Goal: Task Accomplishment & Management: Complete application form

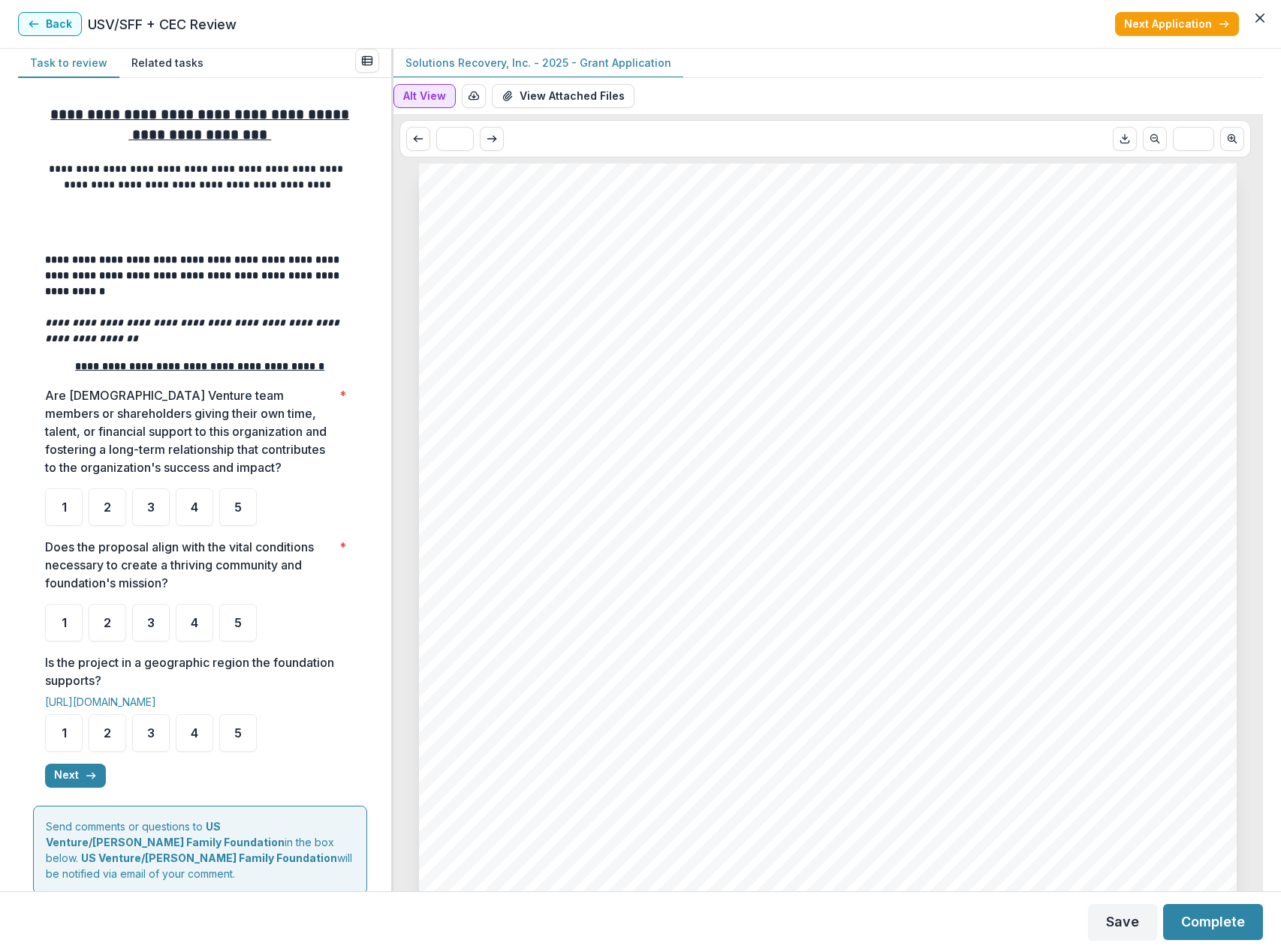
click at [446, 108] on button "Alt View" at bounding box center [425, 95] width 62 height 24
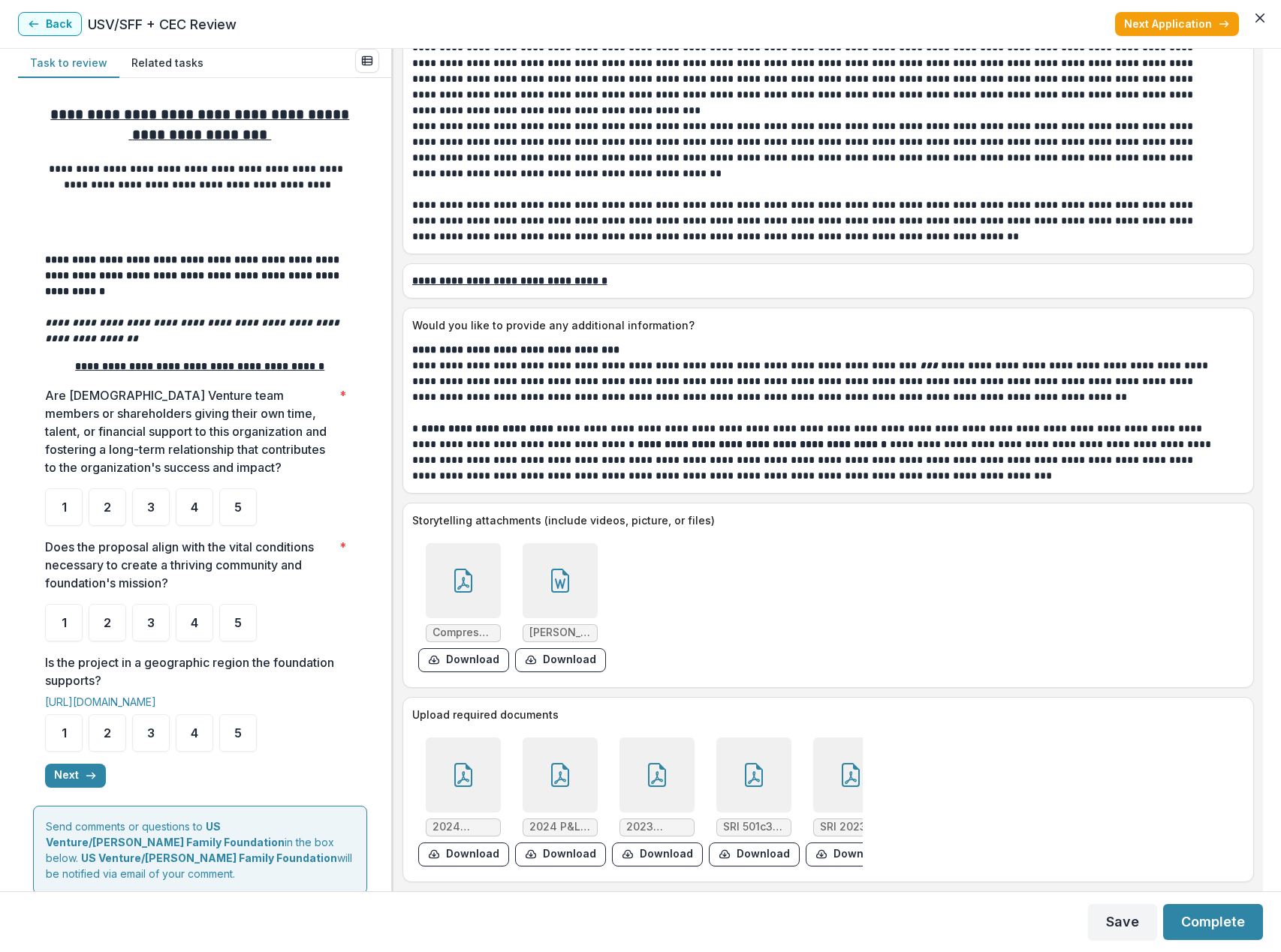
scroll to position [5106, 0]
click at [562, 586] on div at bounding box center [561, 581] width 76 height 75
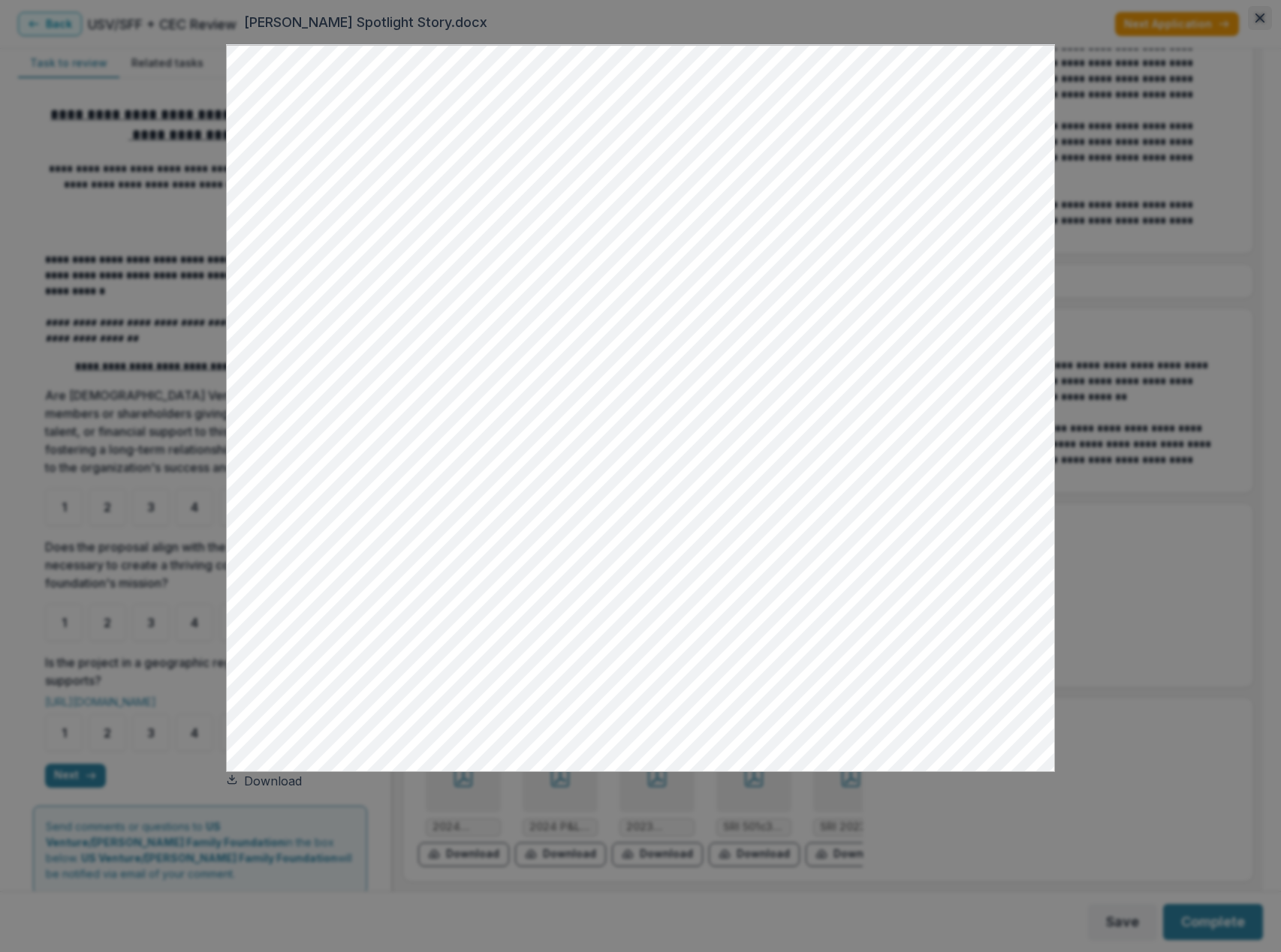
click at [1248, 30] on button "Close" at bounding box center [1259, 17] width 24 height 24
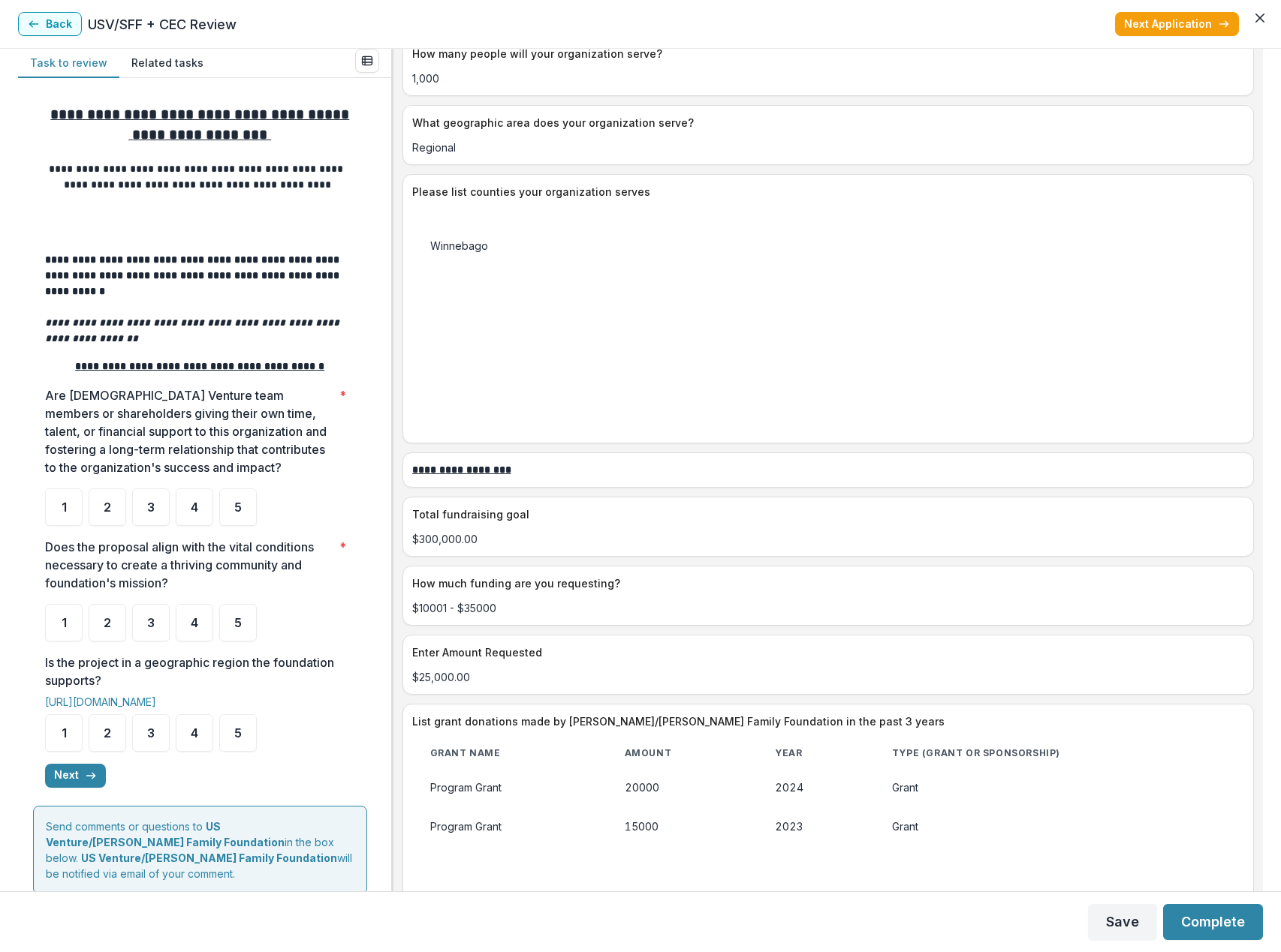
scroll to position [2180, 0]
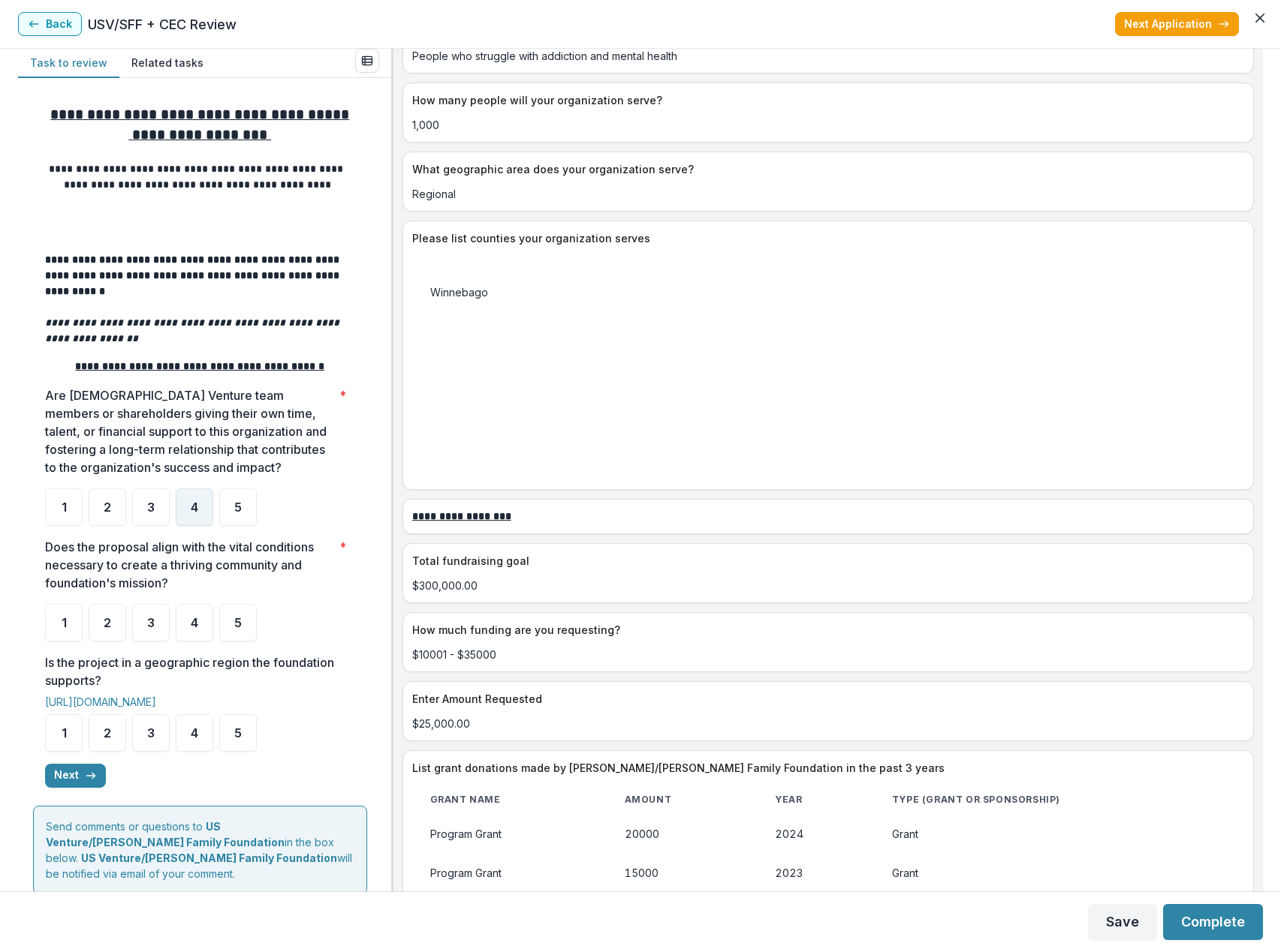
click at [195, 510] on span "4" at bounding box center [194, 507] width 8 height 12
click at [187, 632] on div "4" at bounding box center [194, 623] width 38 height 38
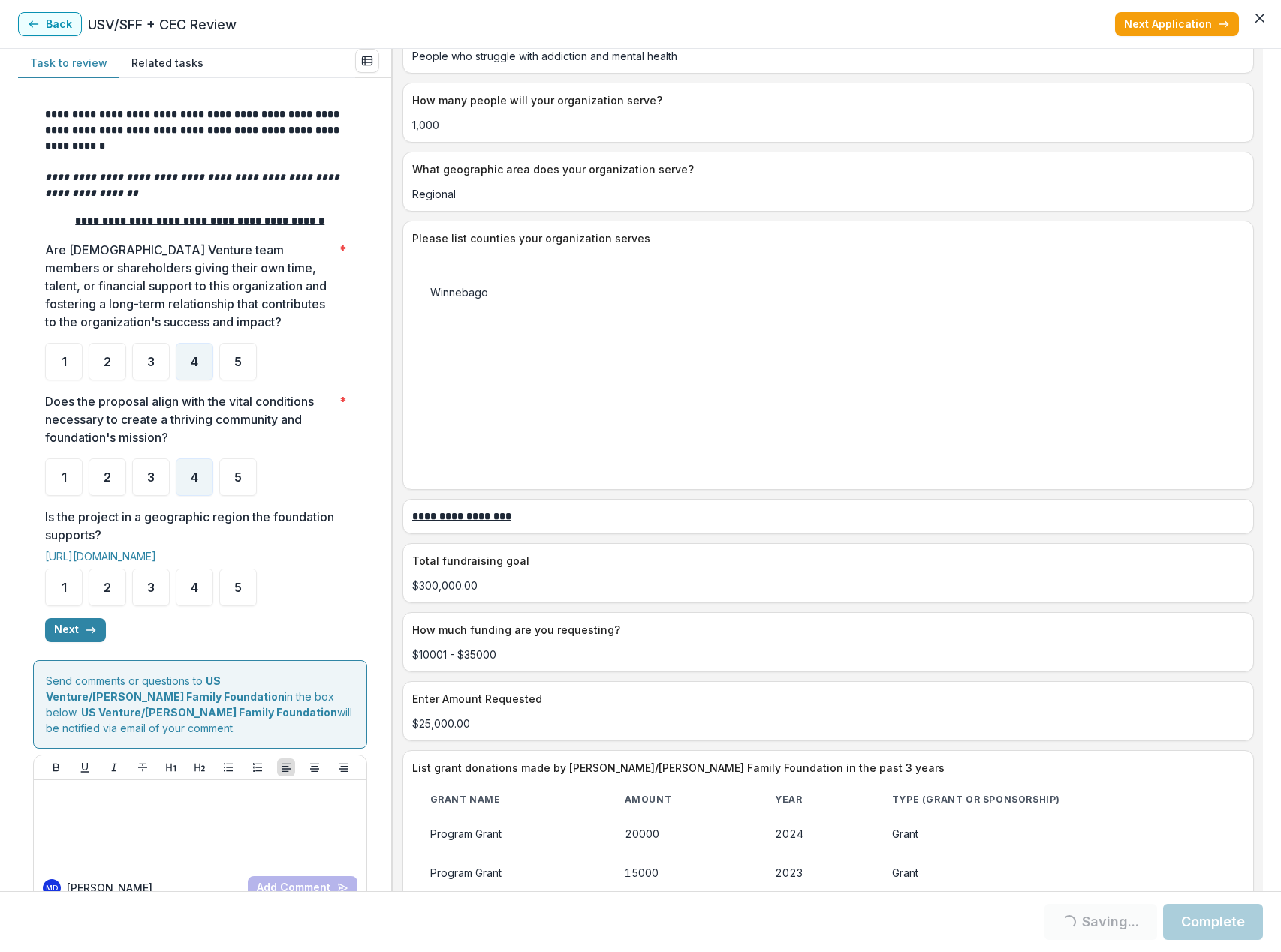
scroll to position [150, 0]
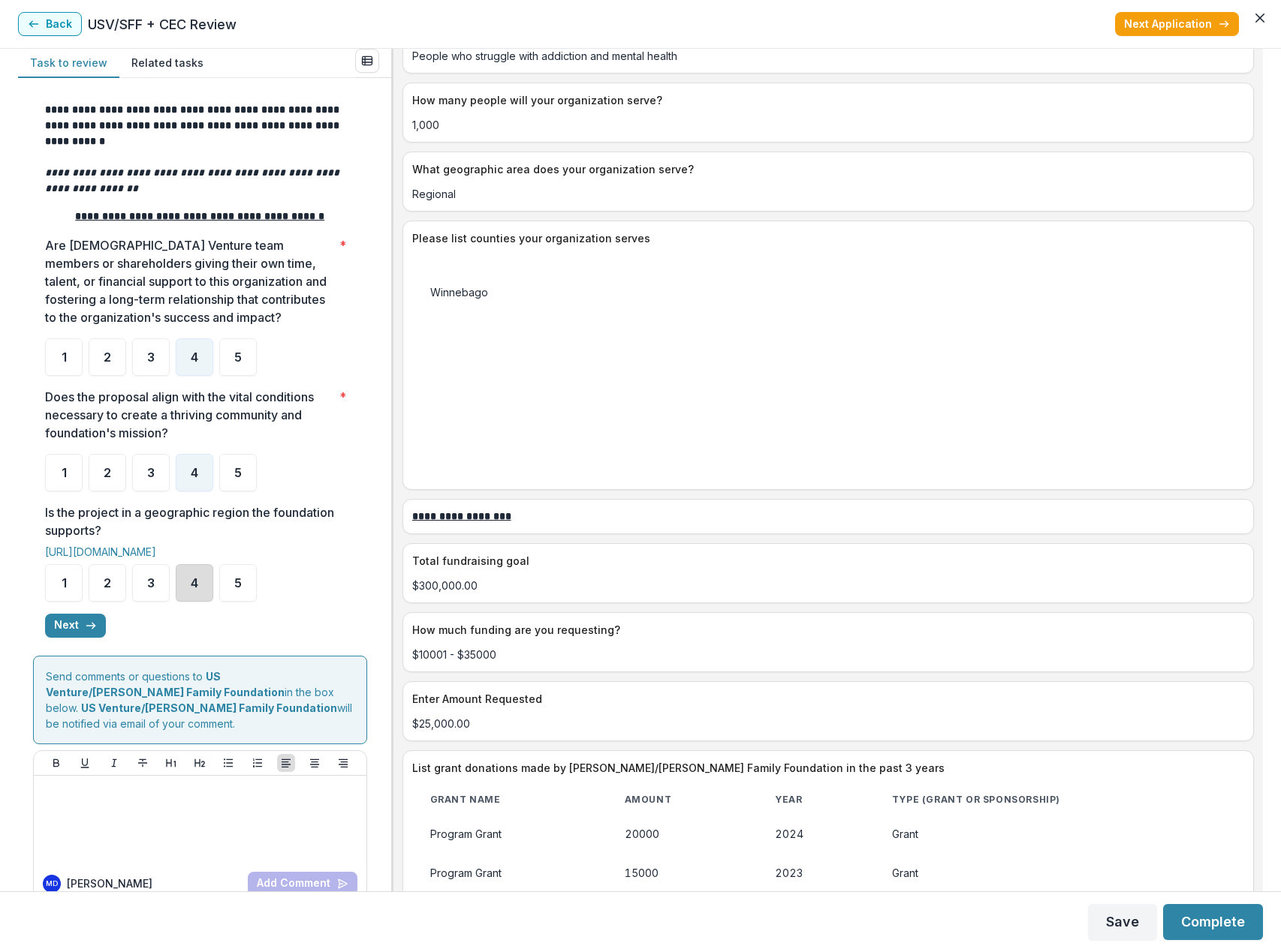
click at [202, 593] on div "4" at bounding box center [194, 583] width 38 height 38
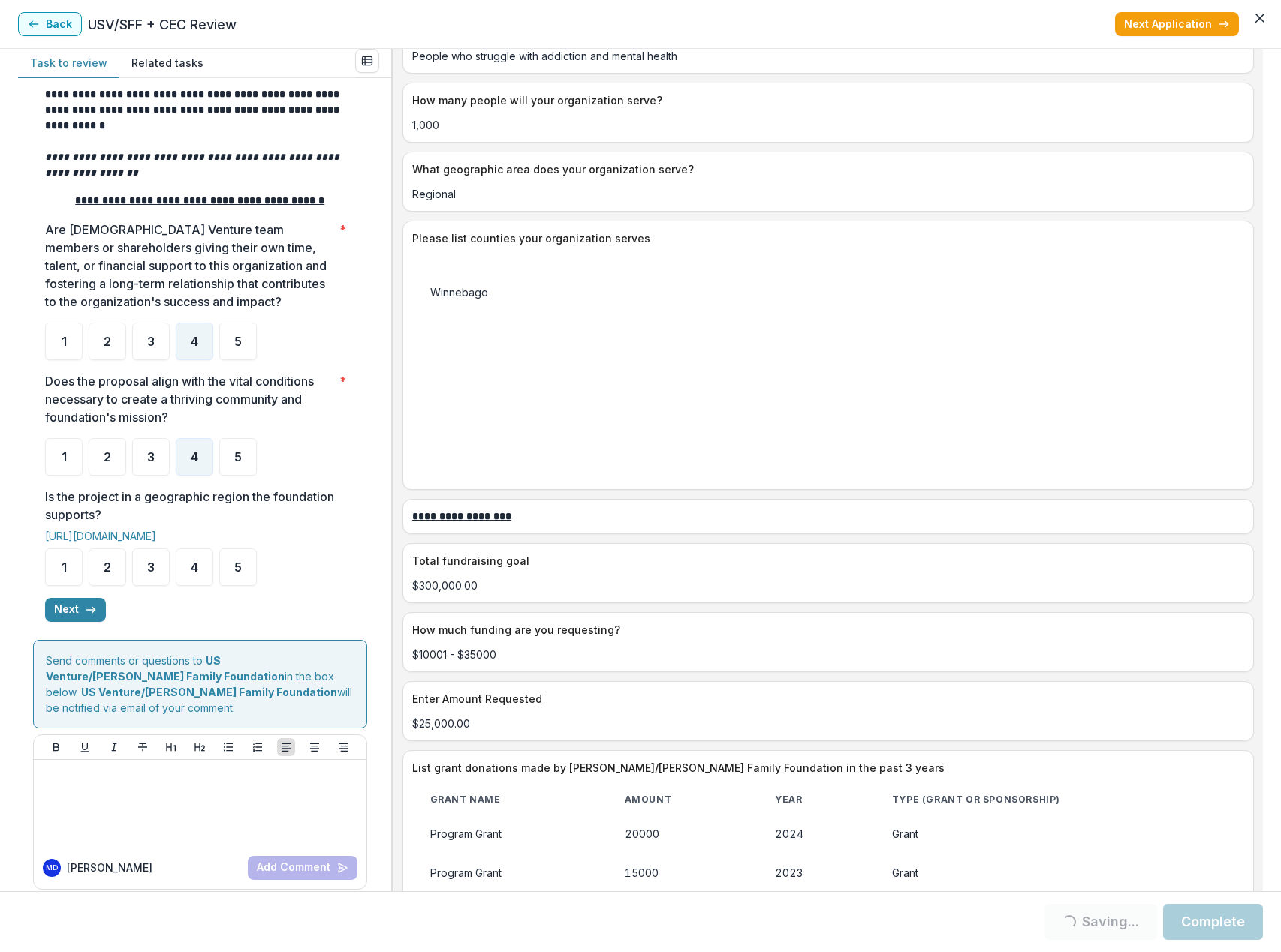
scroll to position [168, 0]
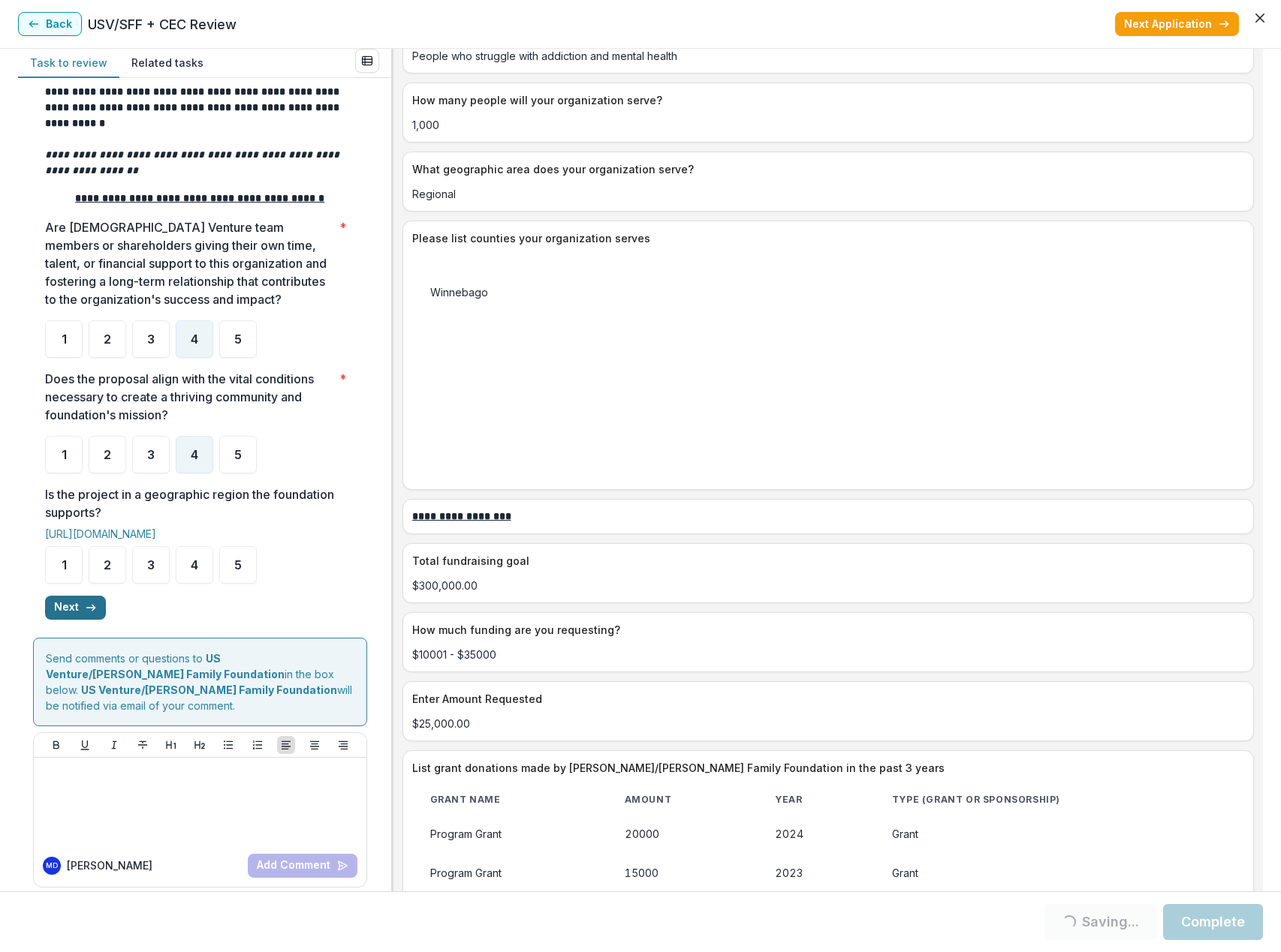
click at [76, 610] on button "Next" at bounding box center [76, 608] width 60 height 24
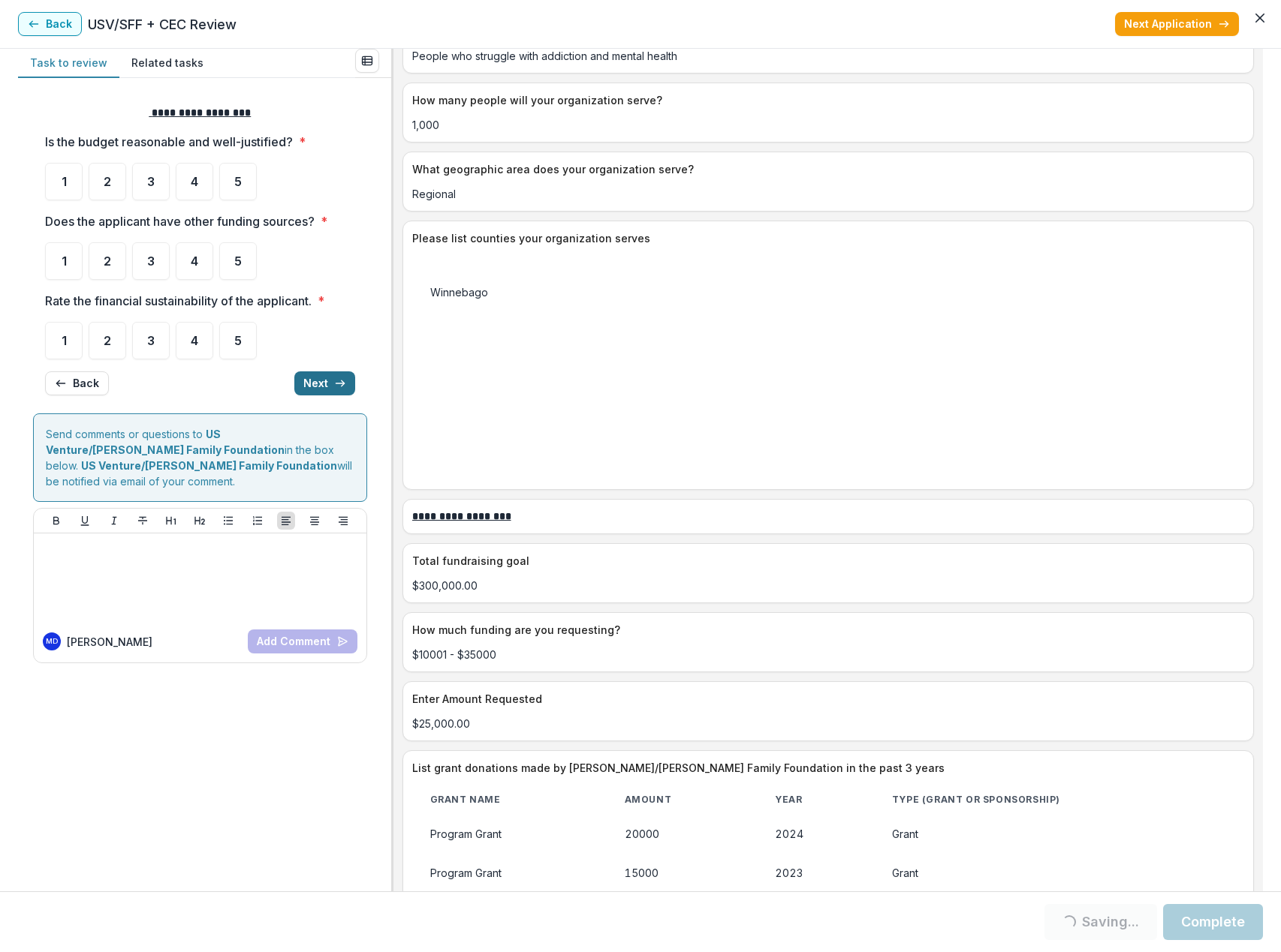
scroll to position [0, 0]
click at [199, 187] on div "4" at bounding box center [194, 182] width 38 height 38
click at [238, 258] on span "5" at bounding box center [238, 260] width 8 height 12
click at [198, 337] on span "4" at bounding box center [194, 341] width 8 height 12
click at [343, 384] on icon "button" at bounding box center [340, 383] width 12 height 12
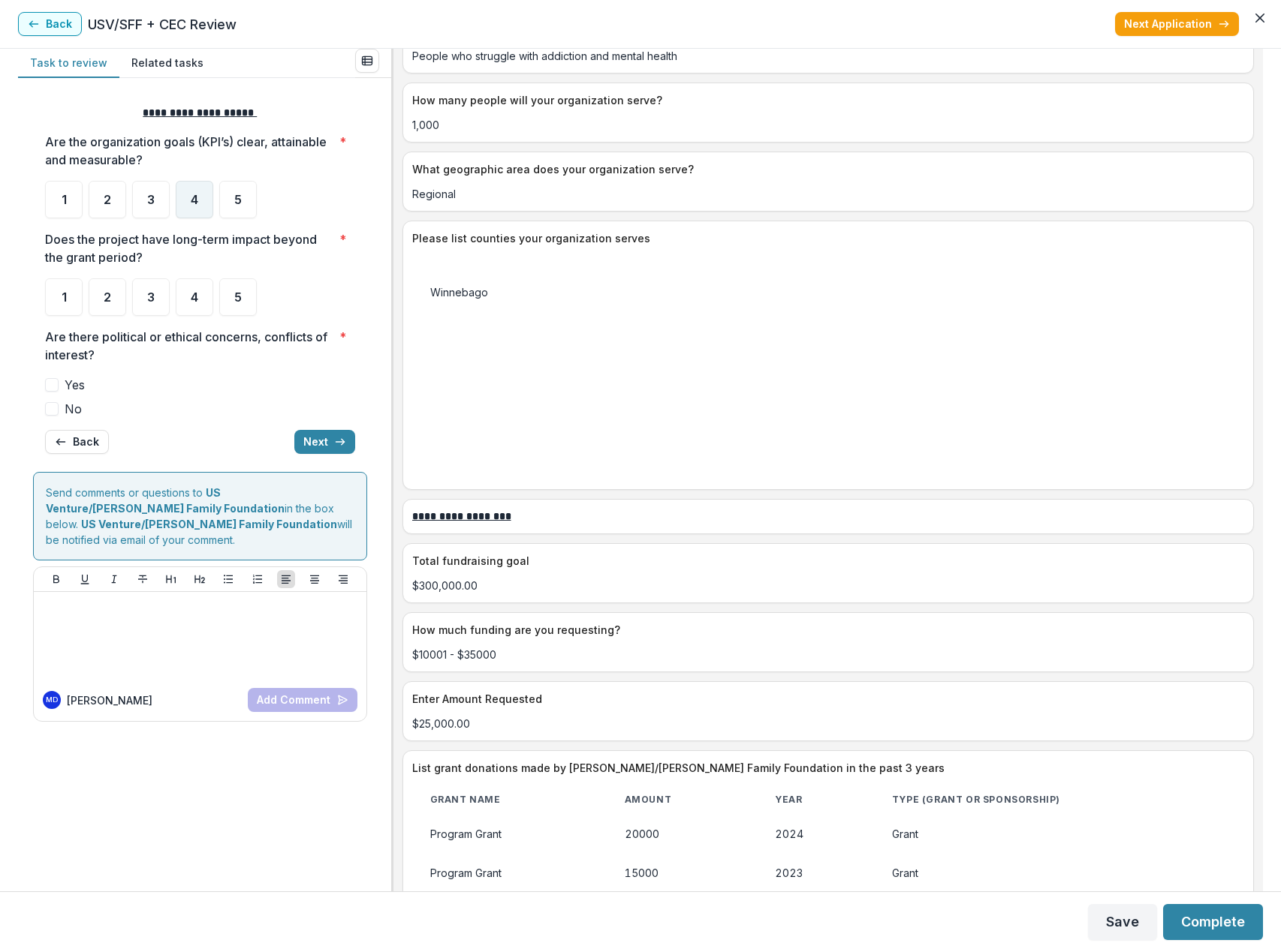
click at [193, 201] on span "4" at bounding box center [194, 199] width 8 height 12
click at [186, 294] on div "4" at bounding box center [194, 297] width 38 height 38
click at [57, 407] on span at bounding box center [52, 409] width 13 height 13
click at [309, 440] on button "Next" at bounding box center [325, 442] width 60 height 24
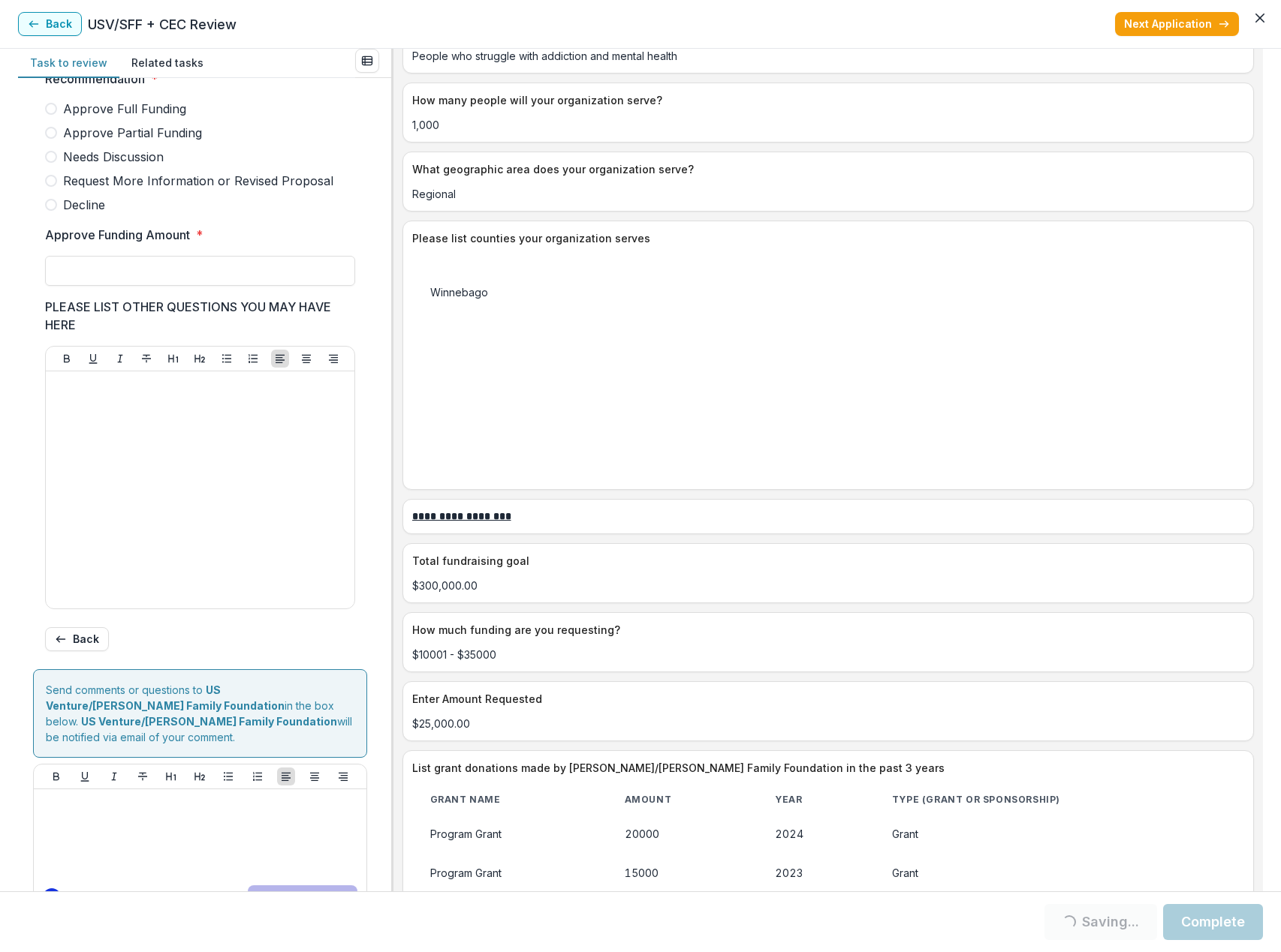
scroll to position [244, 0]
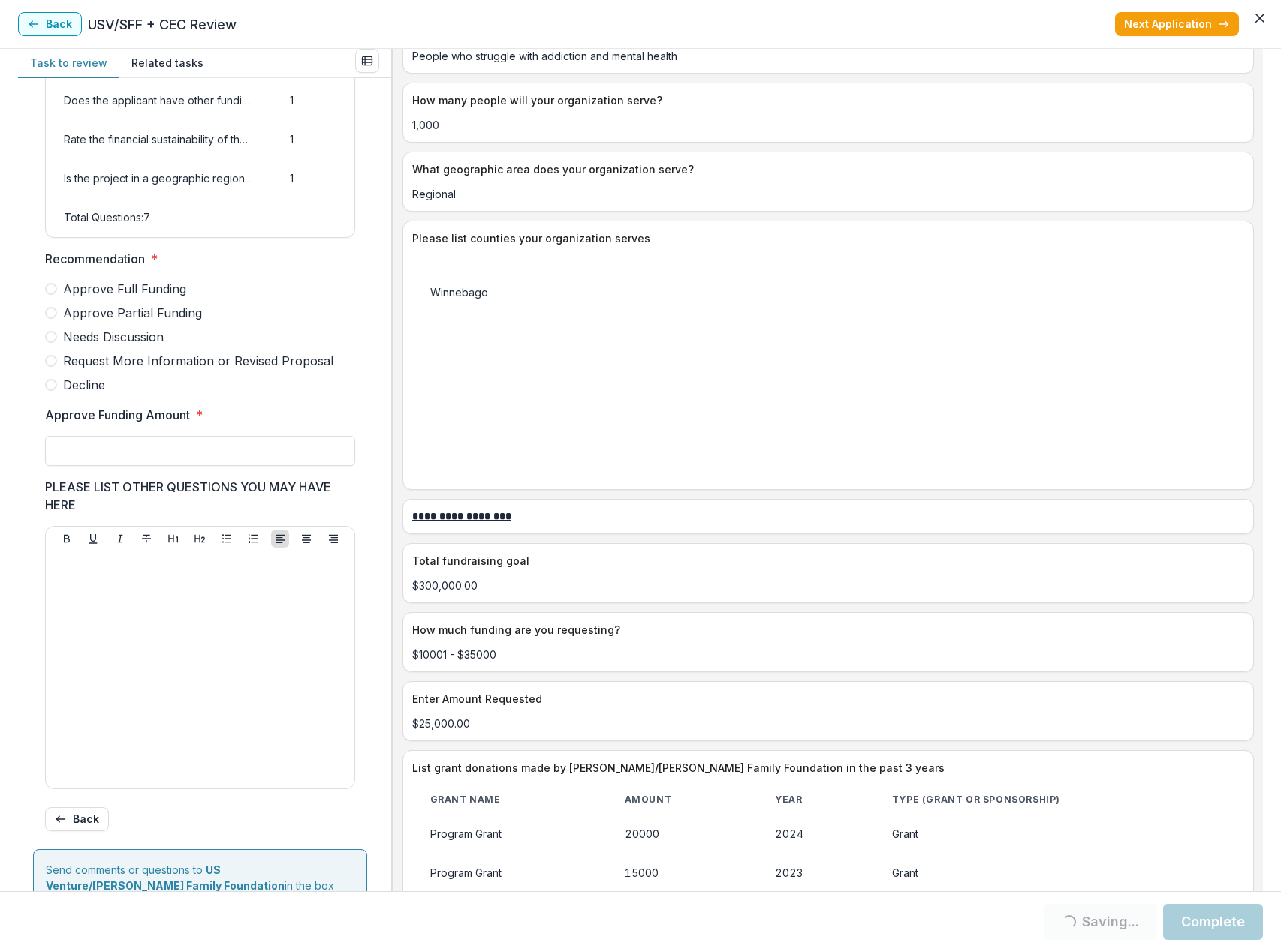
click at [56, 319] on span at bounding box center [51, 312] width 12 height 12
click at [106, 466] on input "Approve Funding Amount *" at bounding box center [200, 451] width 311 height 30
click at [113, 574] on p at bounding box center [200, 565] width 296 height 16
click at [123, 466] on input "***" at bounding box center [200, 451] width 311 height 30
type input "******"
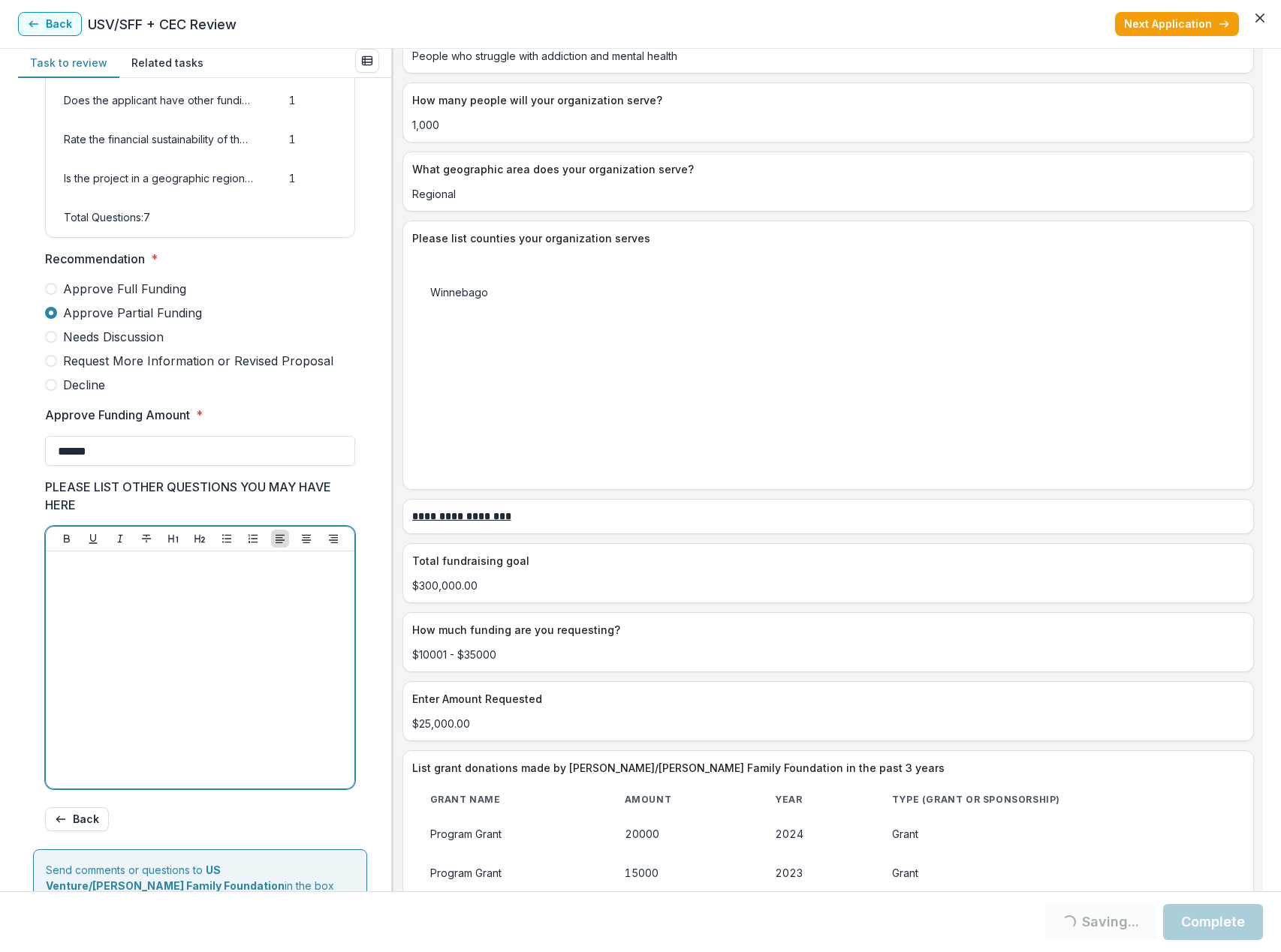
click at [115, 574] on p at bounding box center [200, 565] width 296 height 16
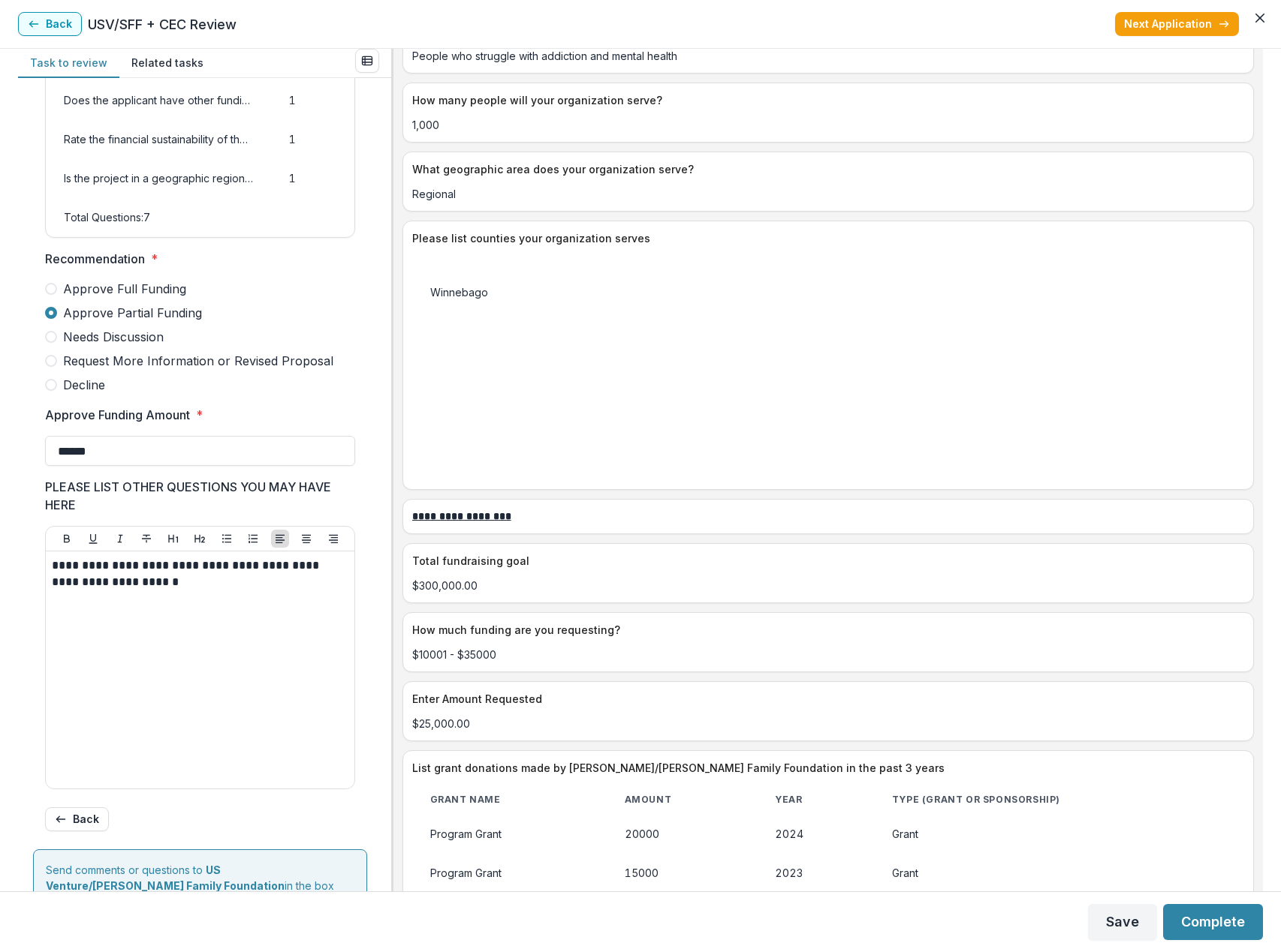
click at [1186, 854] on td "Grant" at bounding box center [1059, 834] width 370 height 39
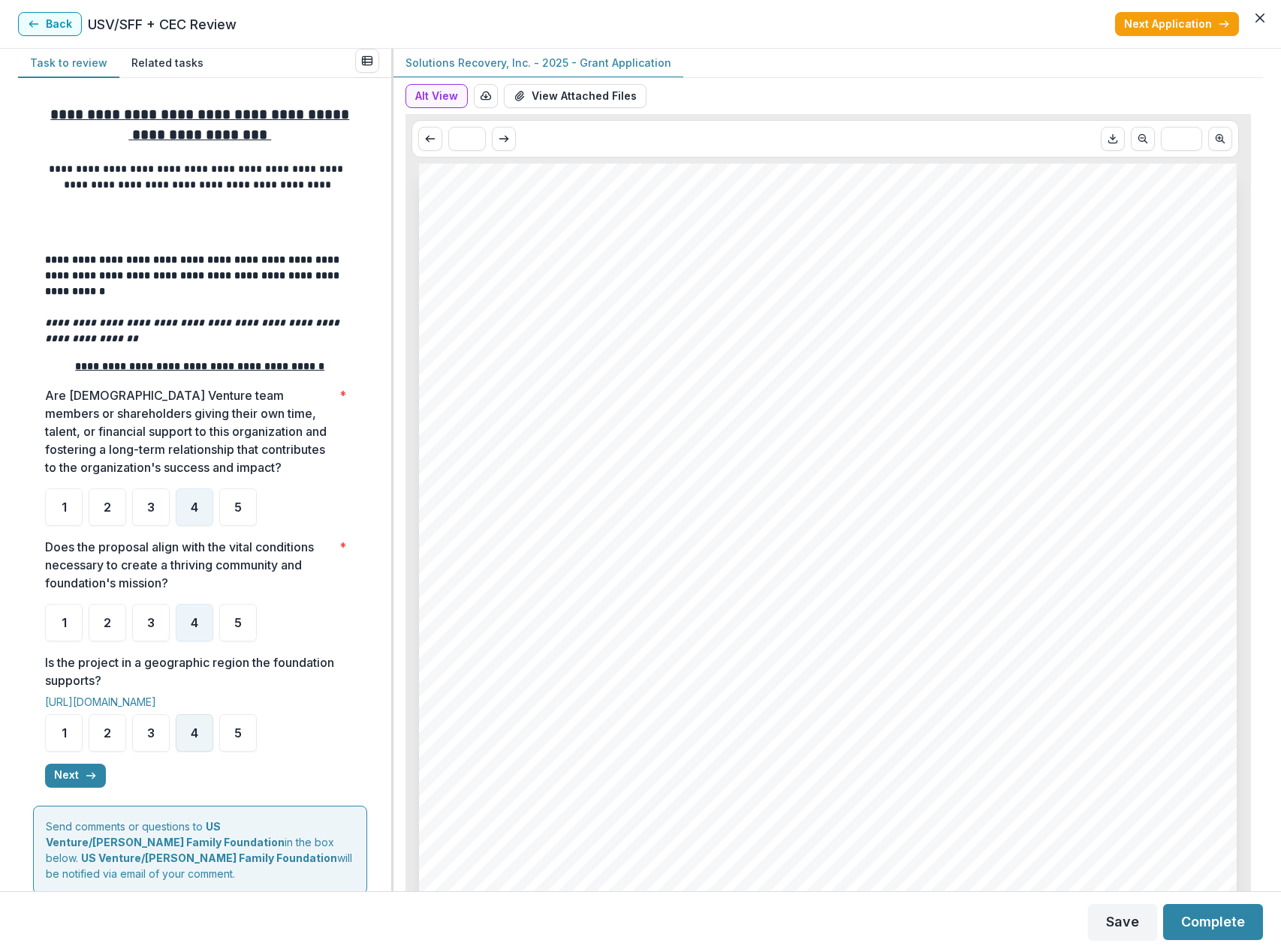
click at [201, 737] on div "4" at bounding box center [194, 733] width 38 height 38
click at [85, 779] on icon "button" at bounding box center [91, 776] width 12 height 12
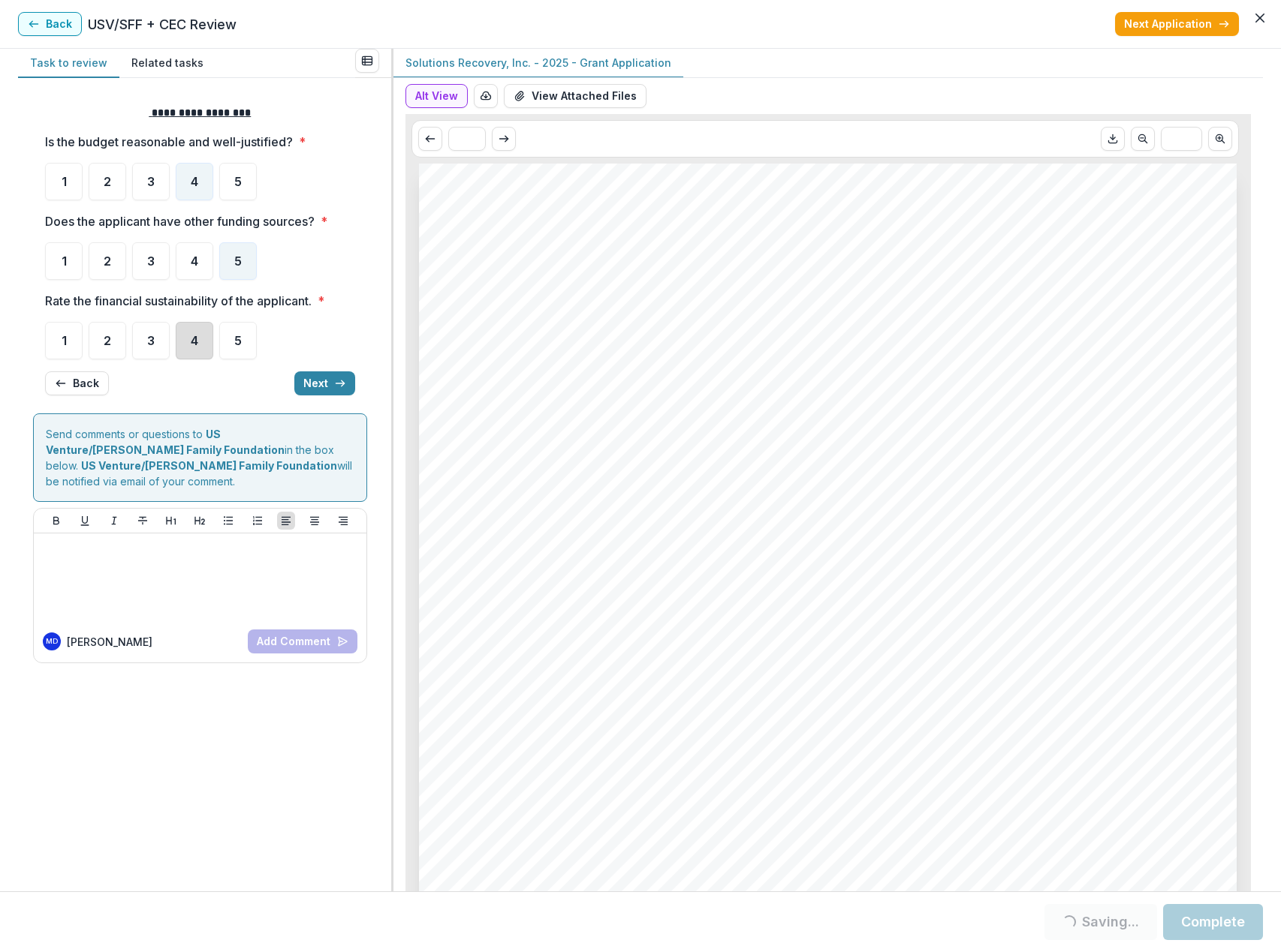
click at [203, 344] on div "4" at bounding box center [194, 341] width 38 height 38
click at [328, 387] on button "Next" at bounding box center [325, 383] width 60 height 24
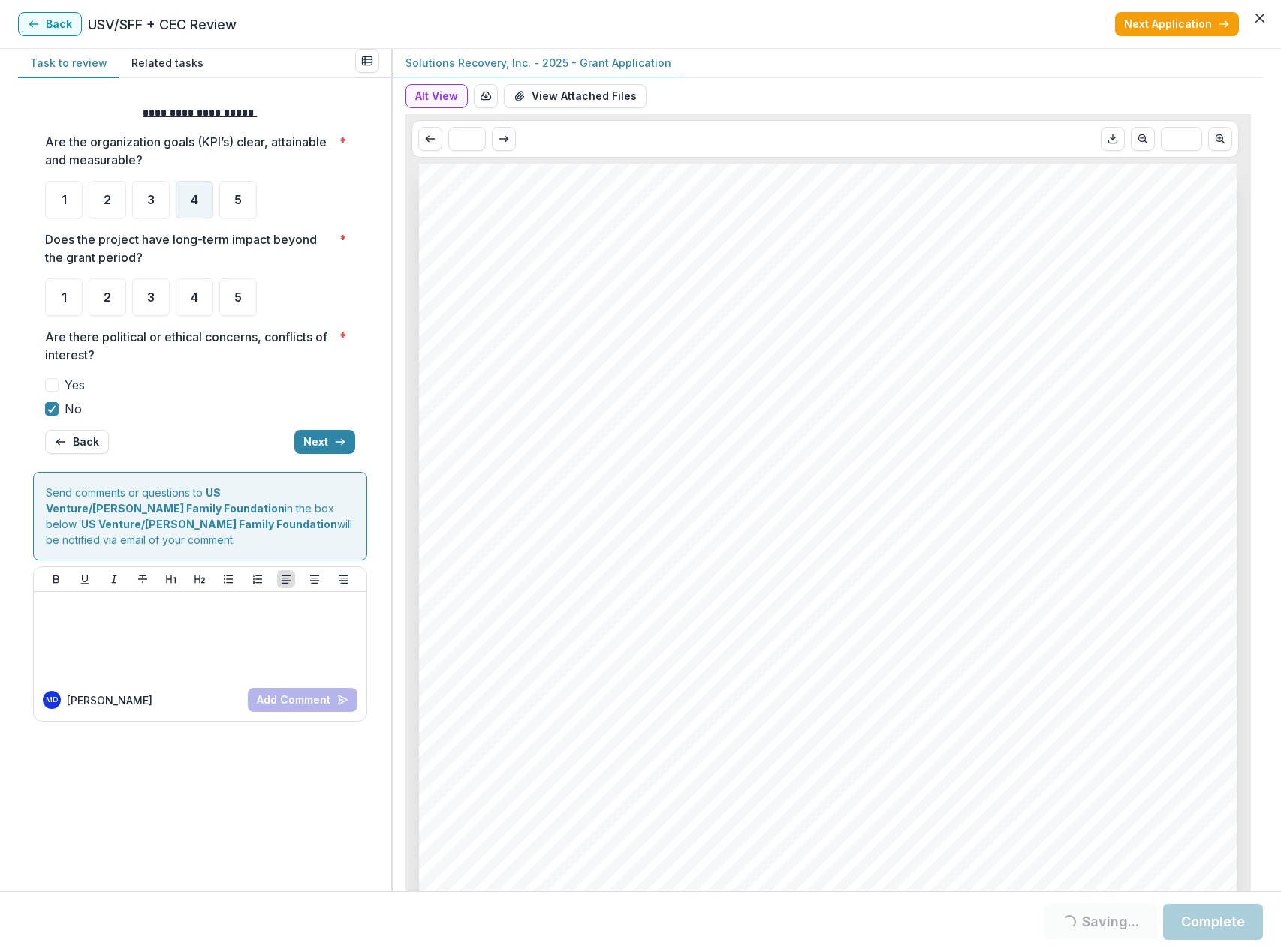
click at [207, 201] on div "4" at bounding box center [194, 200] width 38 height 38
click at [209, 303] on div "4" at bounding box center [194, 297] width 38 height 38
click at [318, 443] on button "Next" at bounding box center [325, 442] width 60 height 24
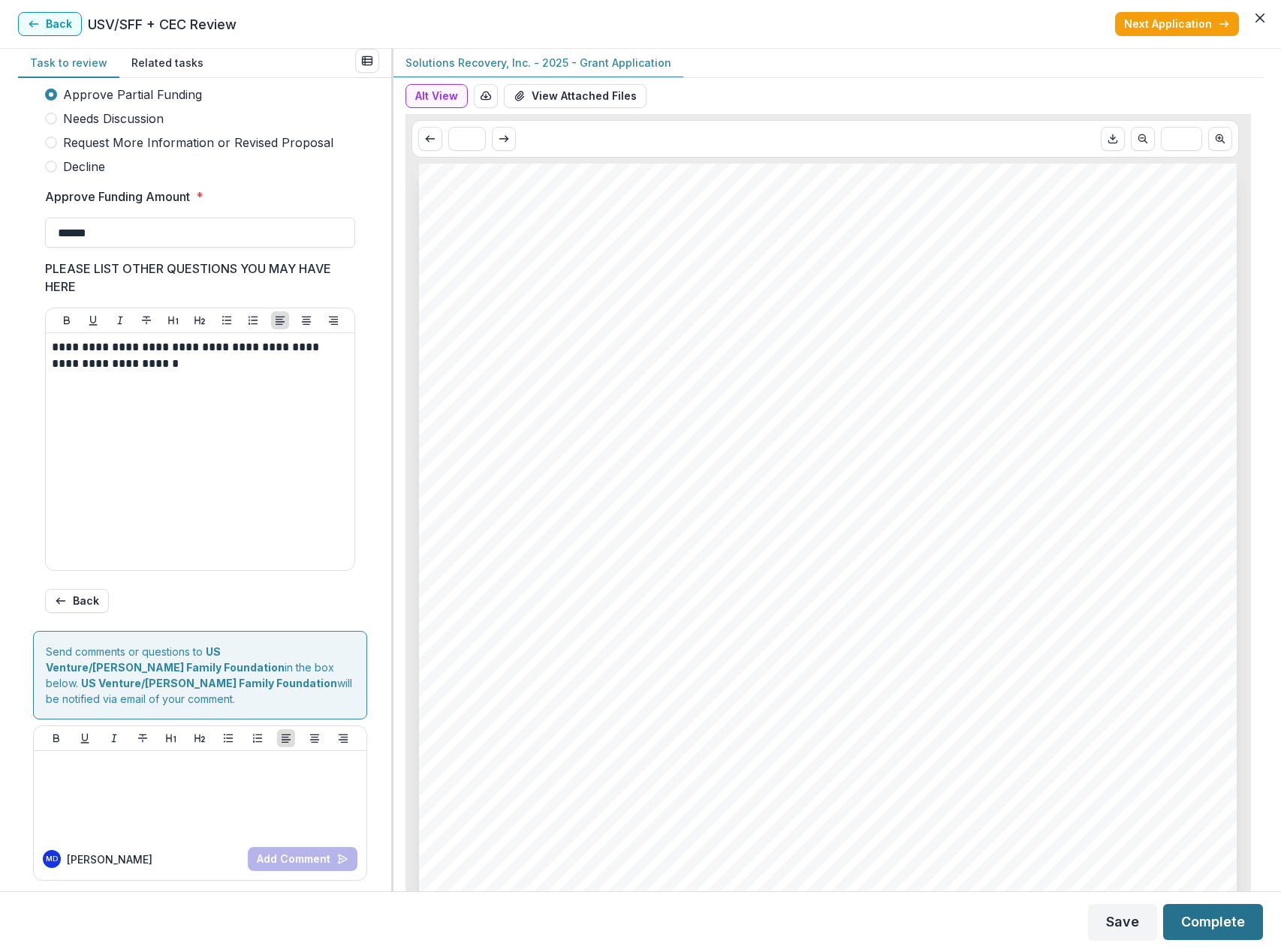
click at [1214, 928] on button "Complete" at bounding box center [1213, 922] width 100 height 36
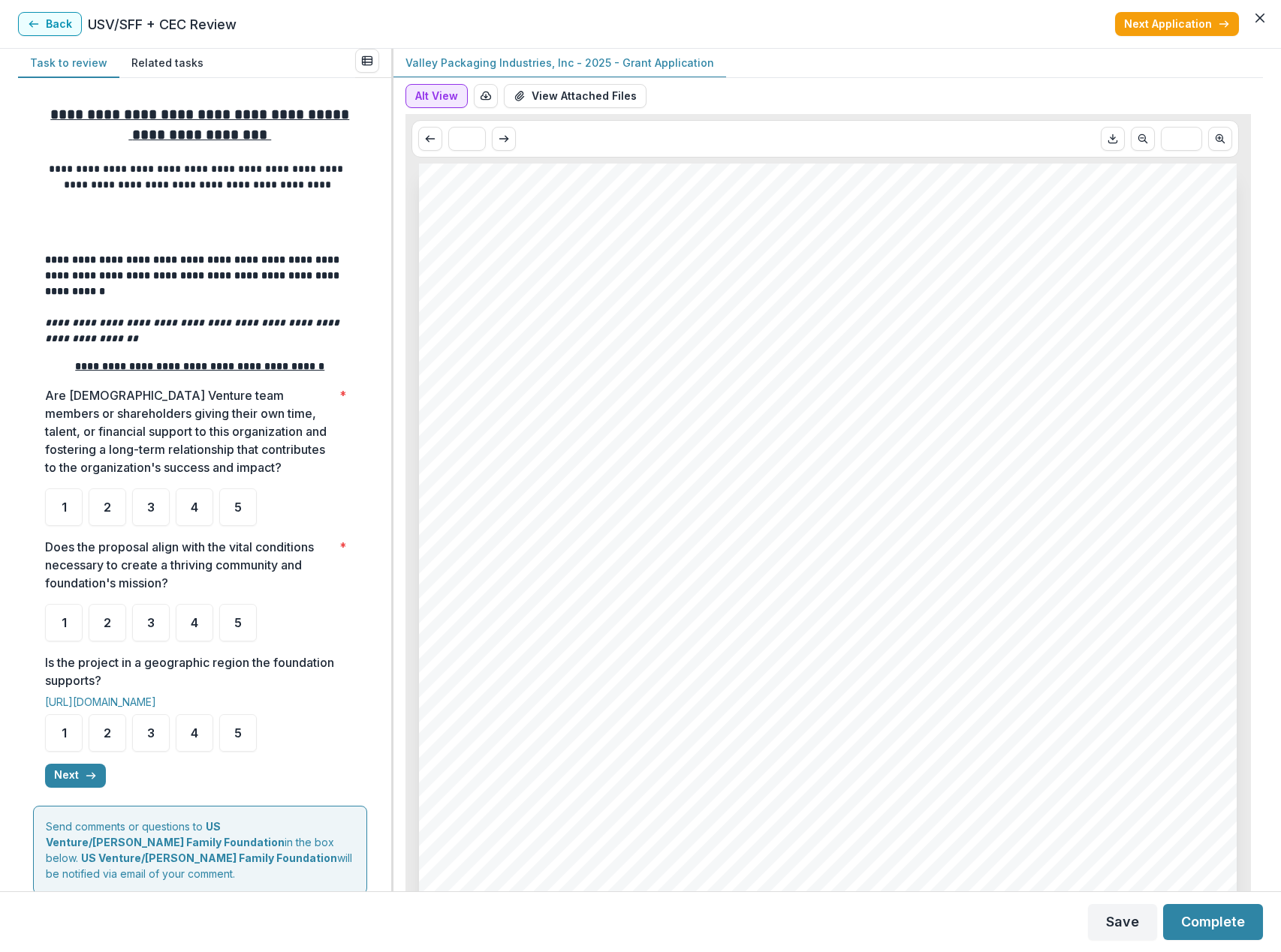
click at [449, 92] on button "Alt View" at bounding box center [437, 95] width 62 height 24
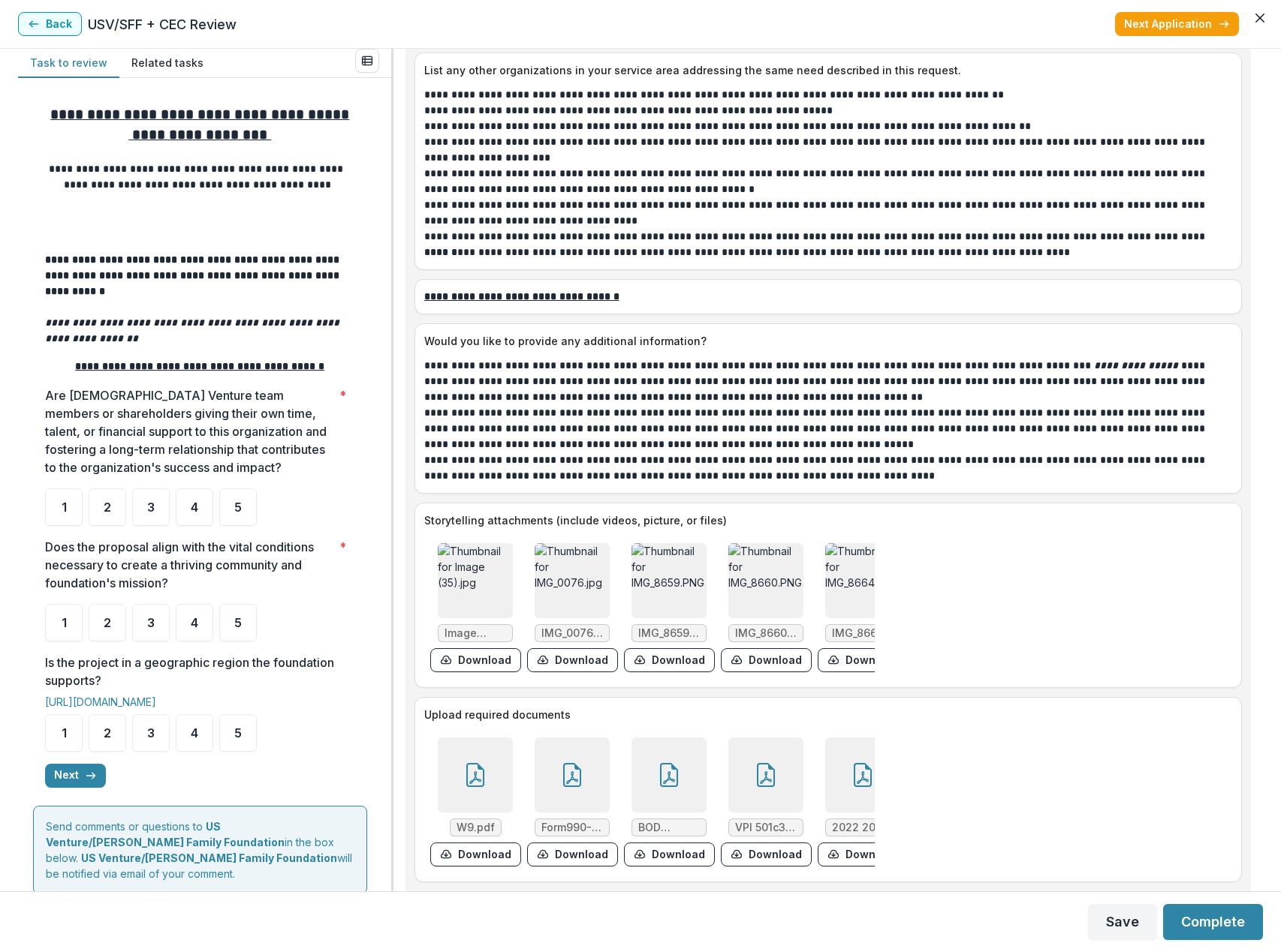
scroll to position [4599, 0]
click at [233, 515] on div "5" at bounding box center [238, 508] width 38 height 38
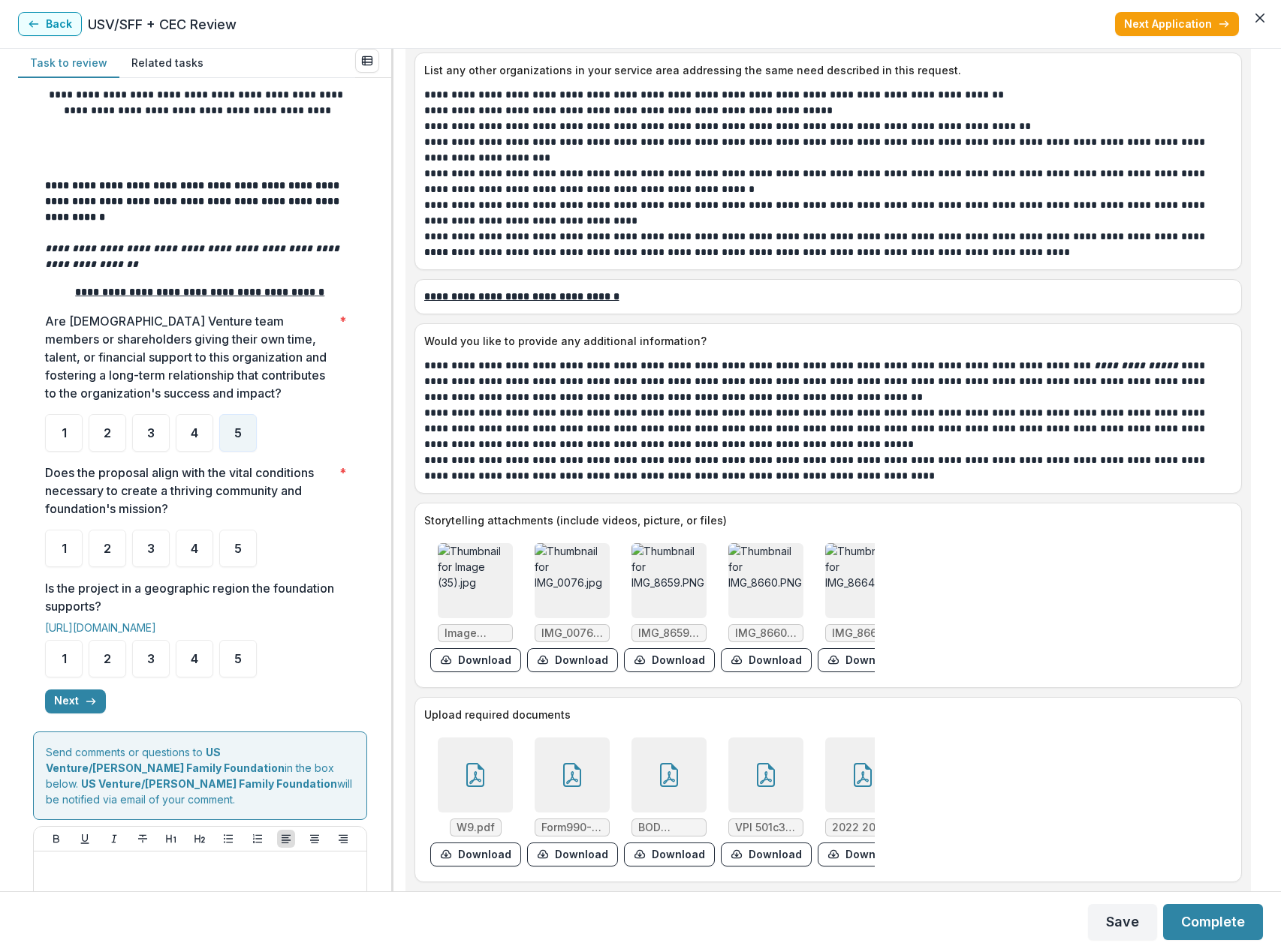
scroll to position [75, 0]
click at [195, 554] on span "4" at bounding box center [194, 547] width 8 height 12
click at [233, 666] on div "5" at bounding box center [238, 659] width 38 height 38
click at [239, 554] on span "5" at bounding box center [238, 547] width 8 height 12
click at [82, 705] on button "Next" at bounding box center [76, 700] width 60 height 24
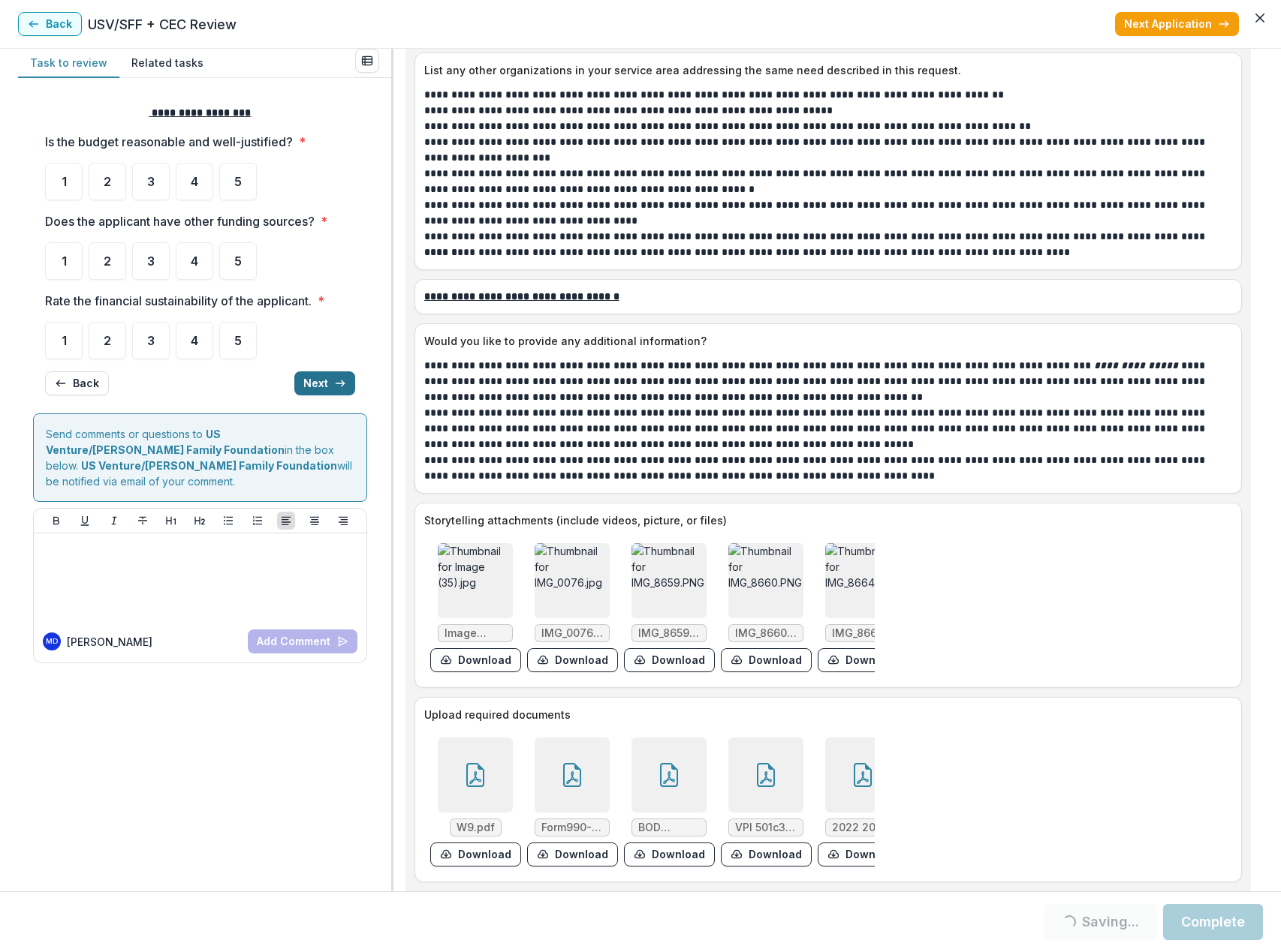
scroll to position [0, 0]
click at [236, 184] on span "5" at bounding box center [238, 181] width 8 height 12
click at [235, 266] on span "5" at bounding box center [238, 260] width 8 height 12
click at [237, 335] on span "5" at bounding box center [238, 341] width 8 height 12
click at [334, 379] on icon "button" at bounding box center [340, 383] width 12 height 12
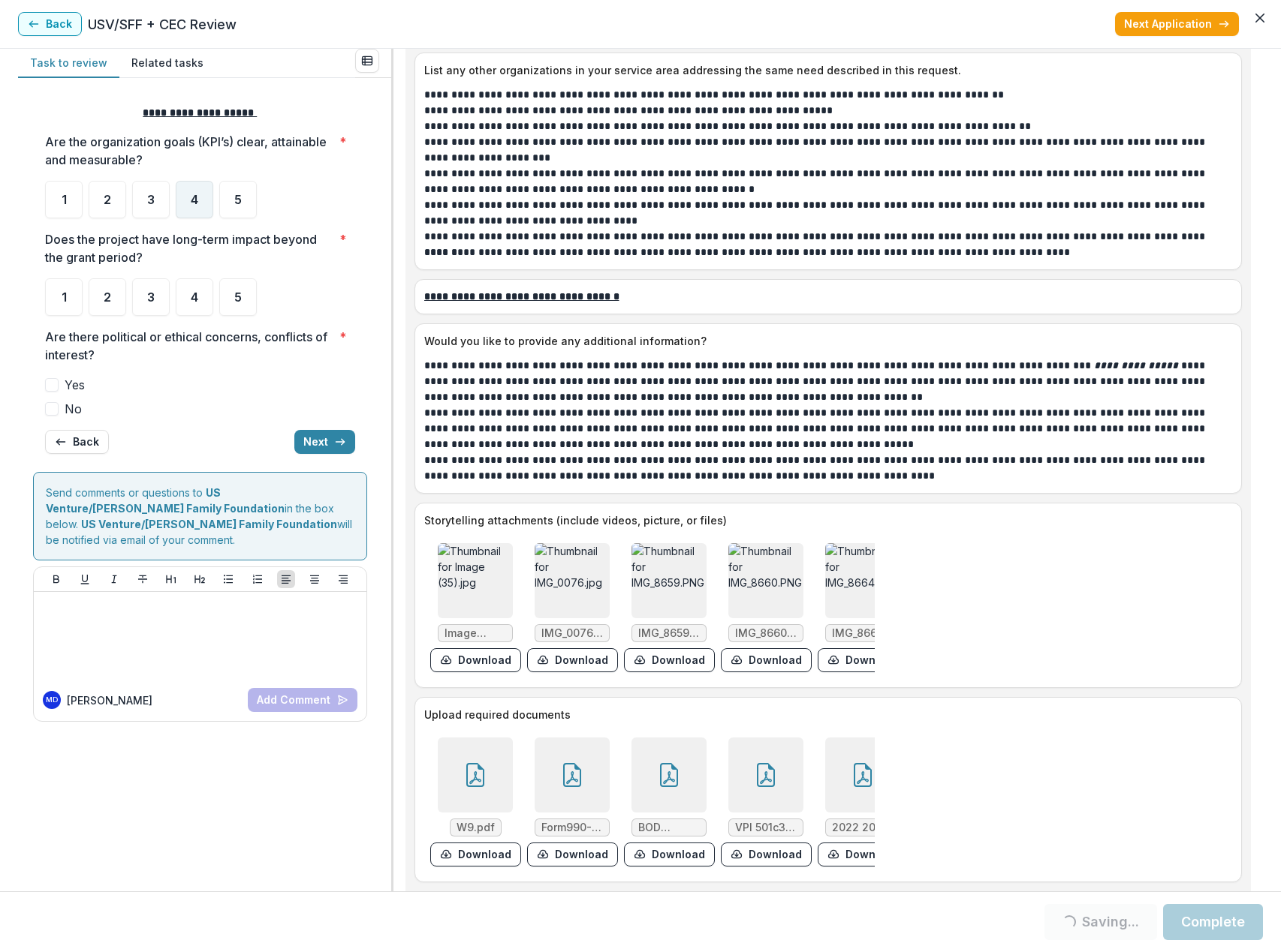
click at [196, 203] on span "4" at bounding box center [194, 199] width 8 height 12
click at [196, 295] on span "4" at bounding box center [194, 297] width 8 height 12
click at [57, 409] on span at bounding box center [52, 409] width 13 height 13
click at [313, 442] on button "Next" at bounding box center [325, 442] width 60 height 24
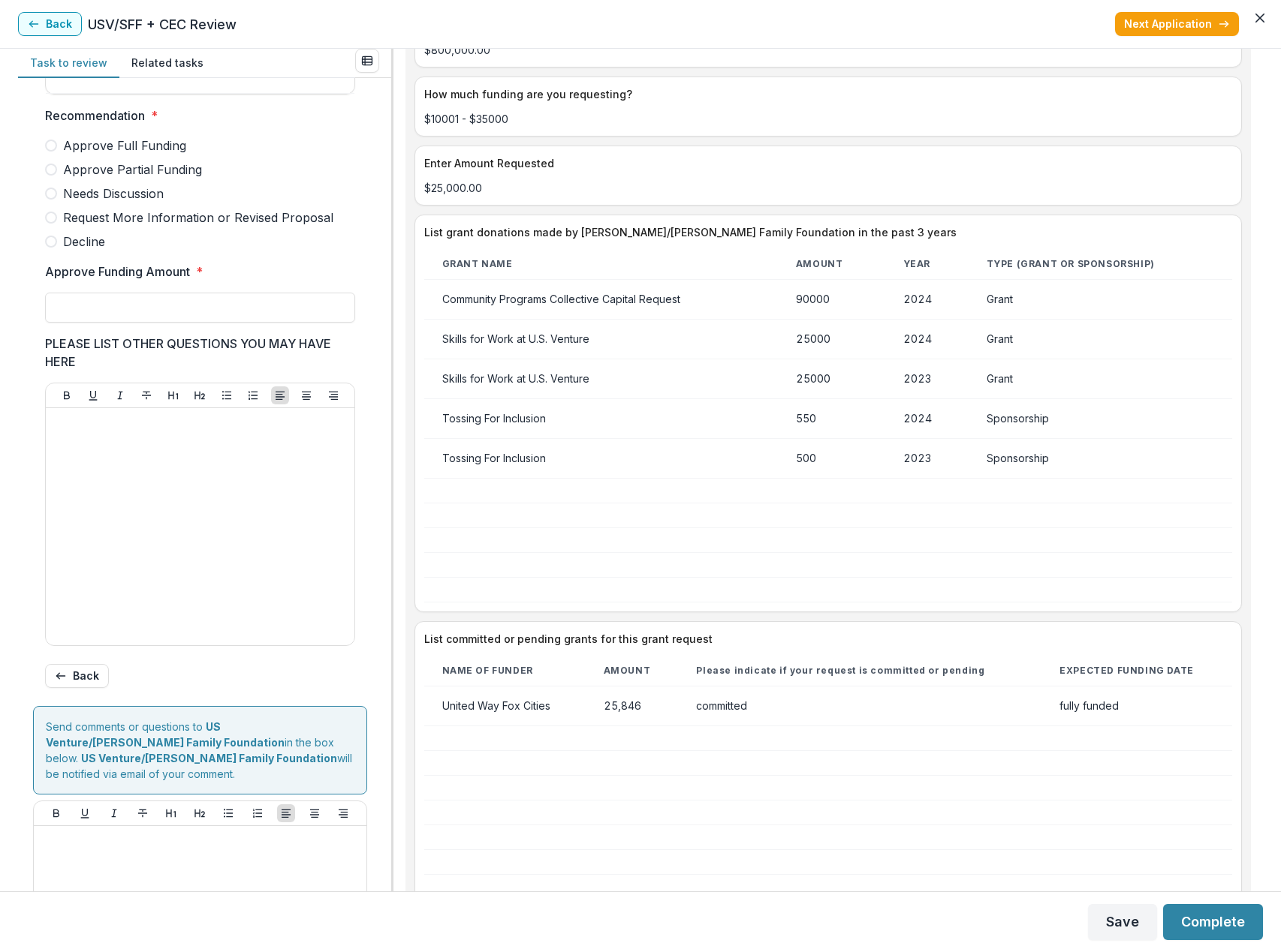
scroll to position [2723, 0]
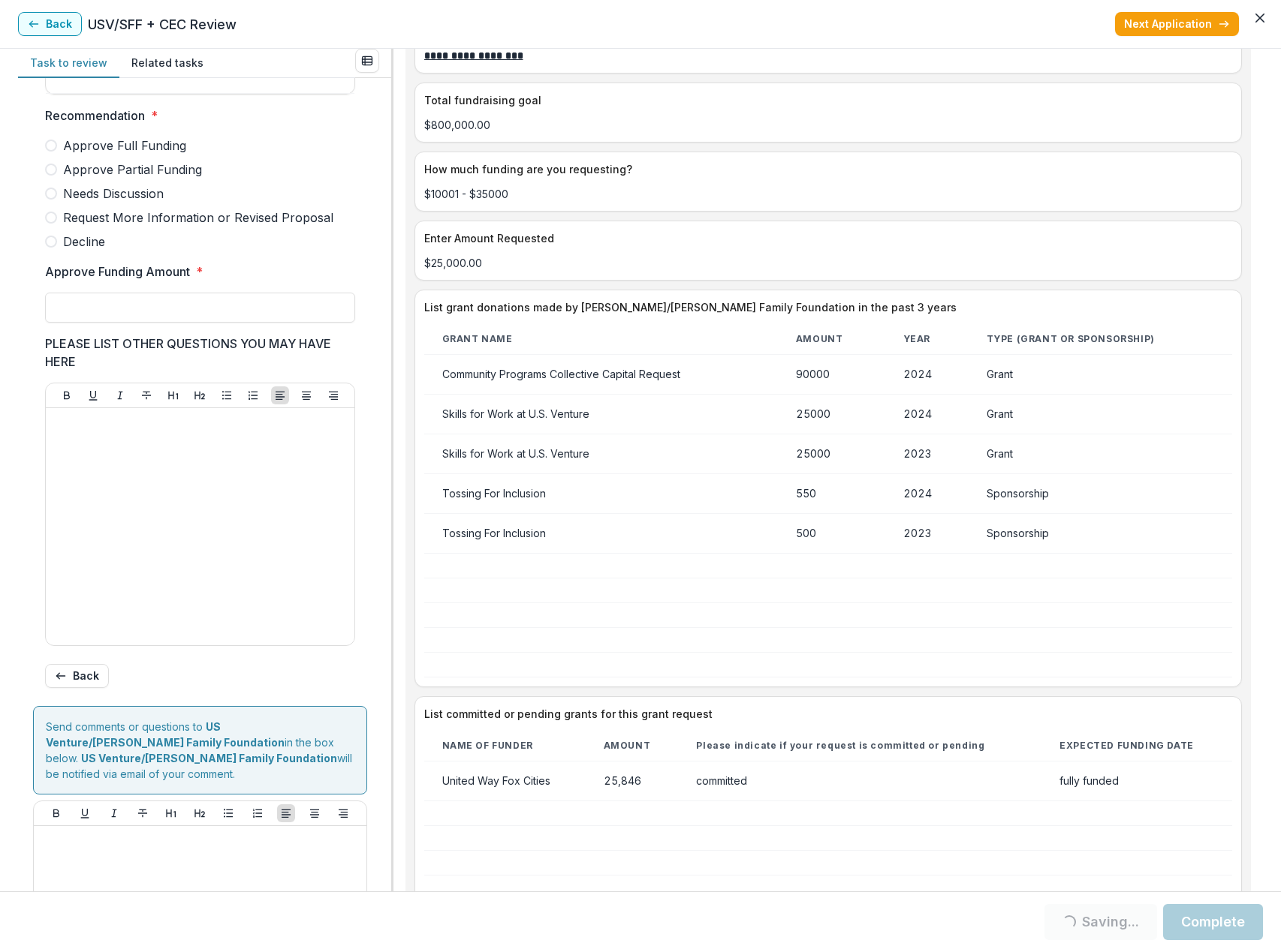
click at [50, 175] on span at bounding box center [51, 169] width 12 height 12
click at [54, 175] on span at bounding box center [51, 169] width 12 height 12
click at [97, 316] on input "Approve Funding Amount *" at bounding box center [200, 308] width 311 height 30
type input "******"
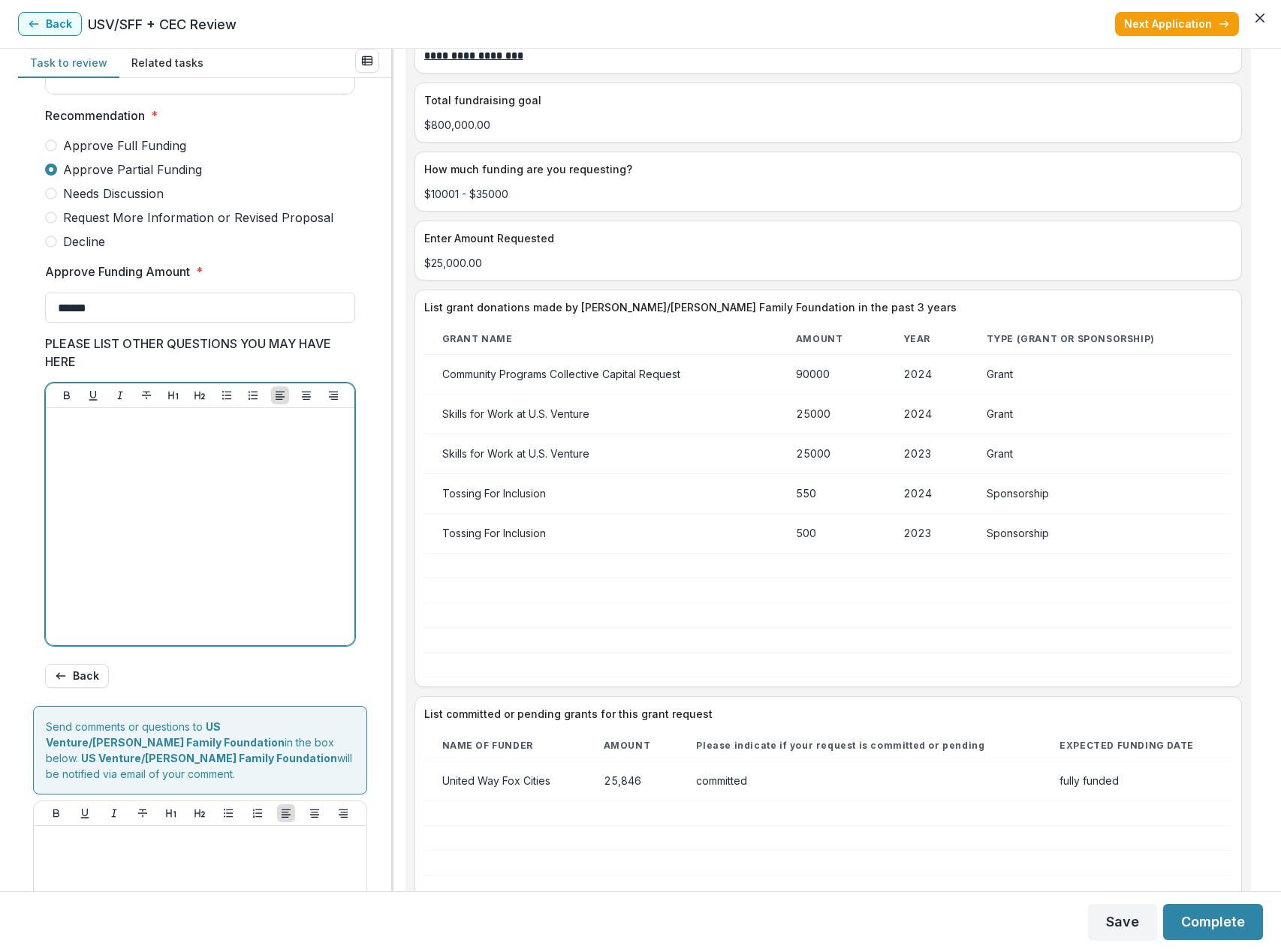
click at [105, 463] on div at bounding box center [200, 526] width 296 height 225
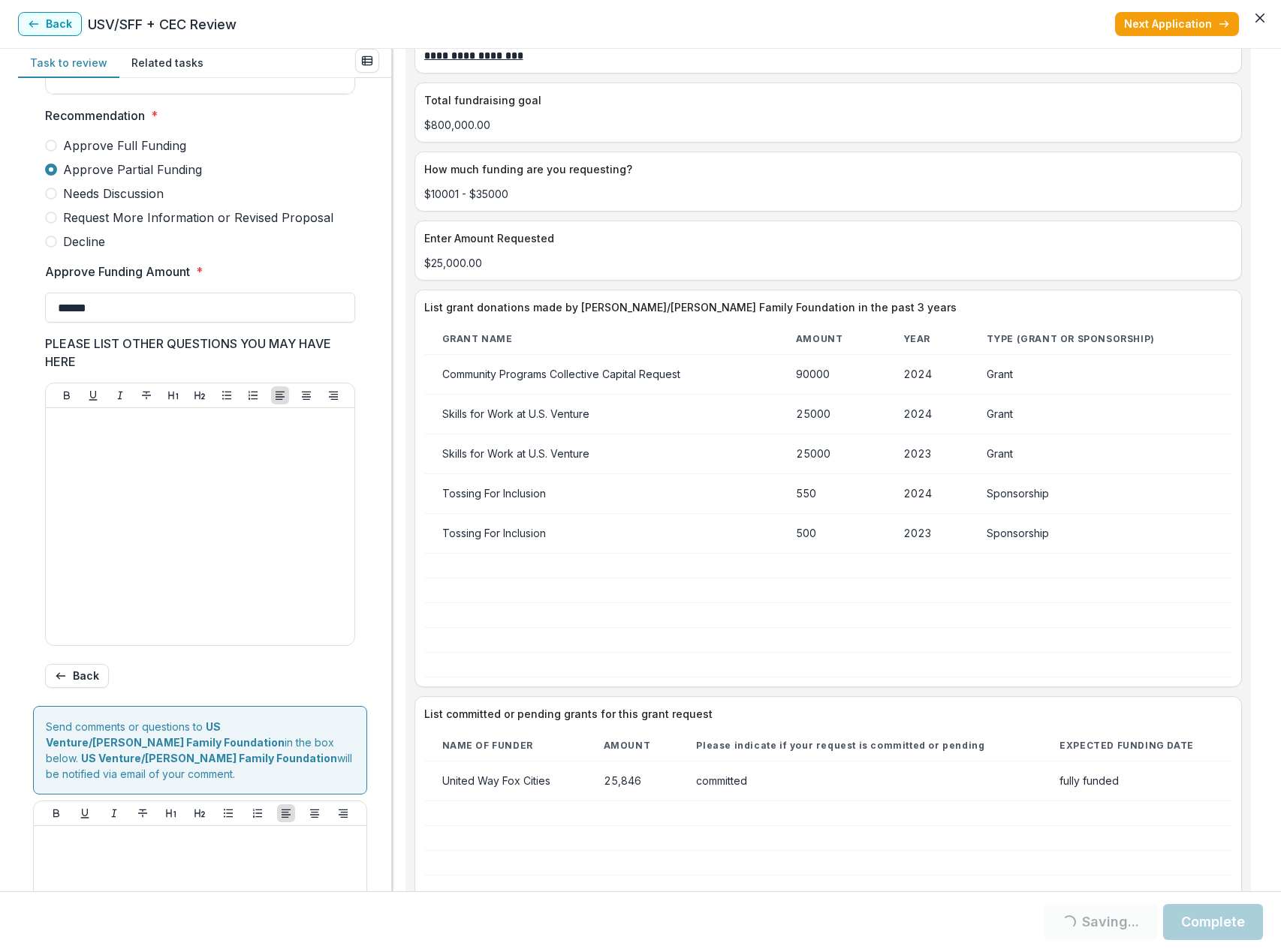
click at [1223, 924] on button "Complete" at bounding box center [1213, 922] width 100 height 36
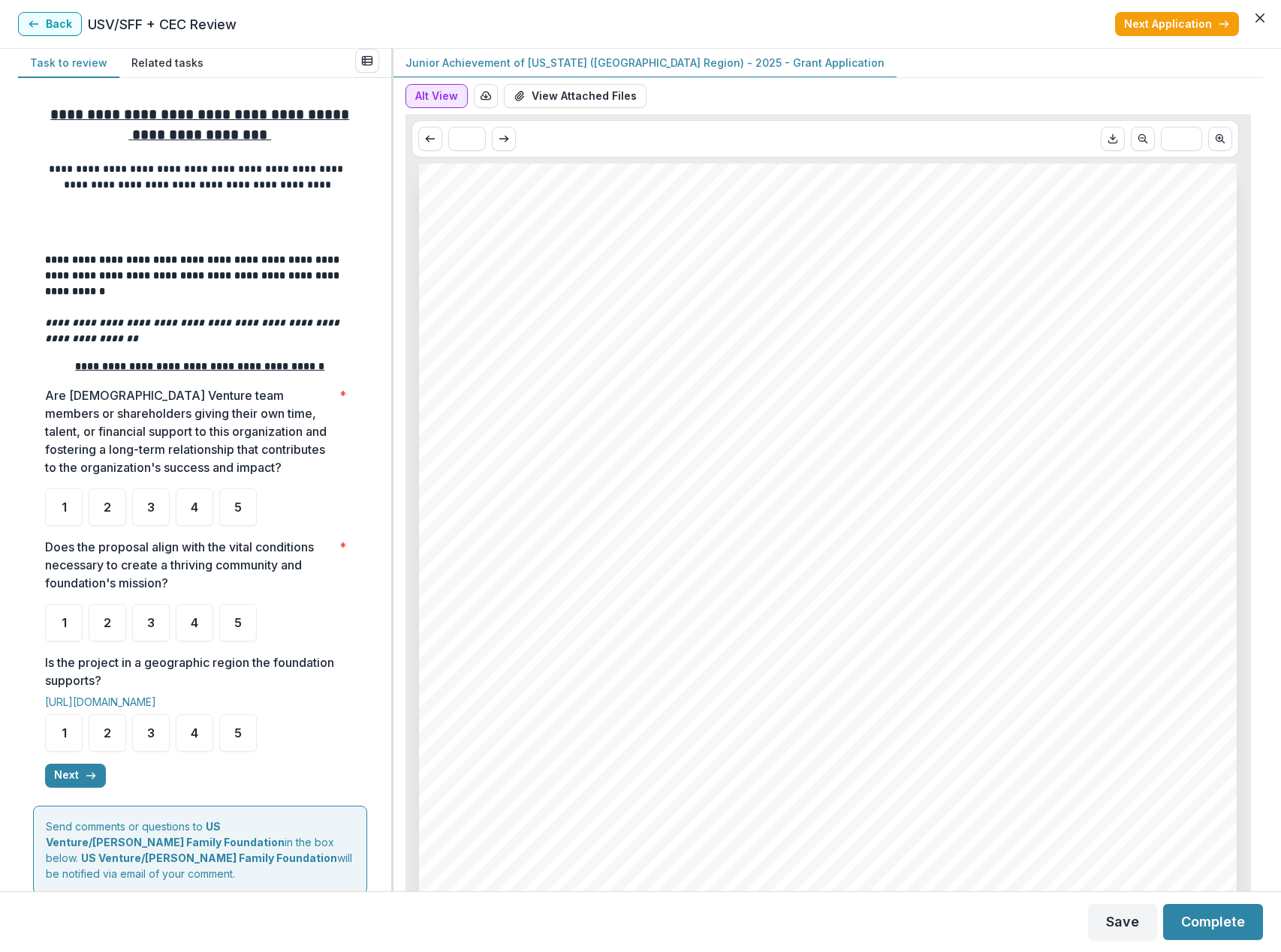
click at [435, 93] on button "Alt View" at bounding box center [437, 95] width 62 height 24
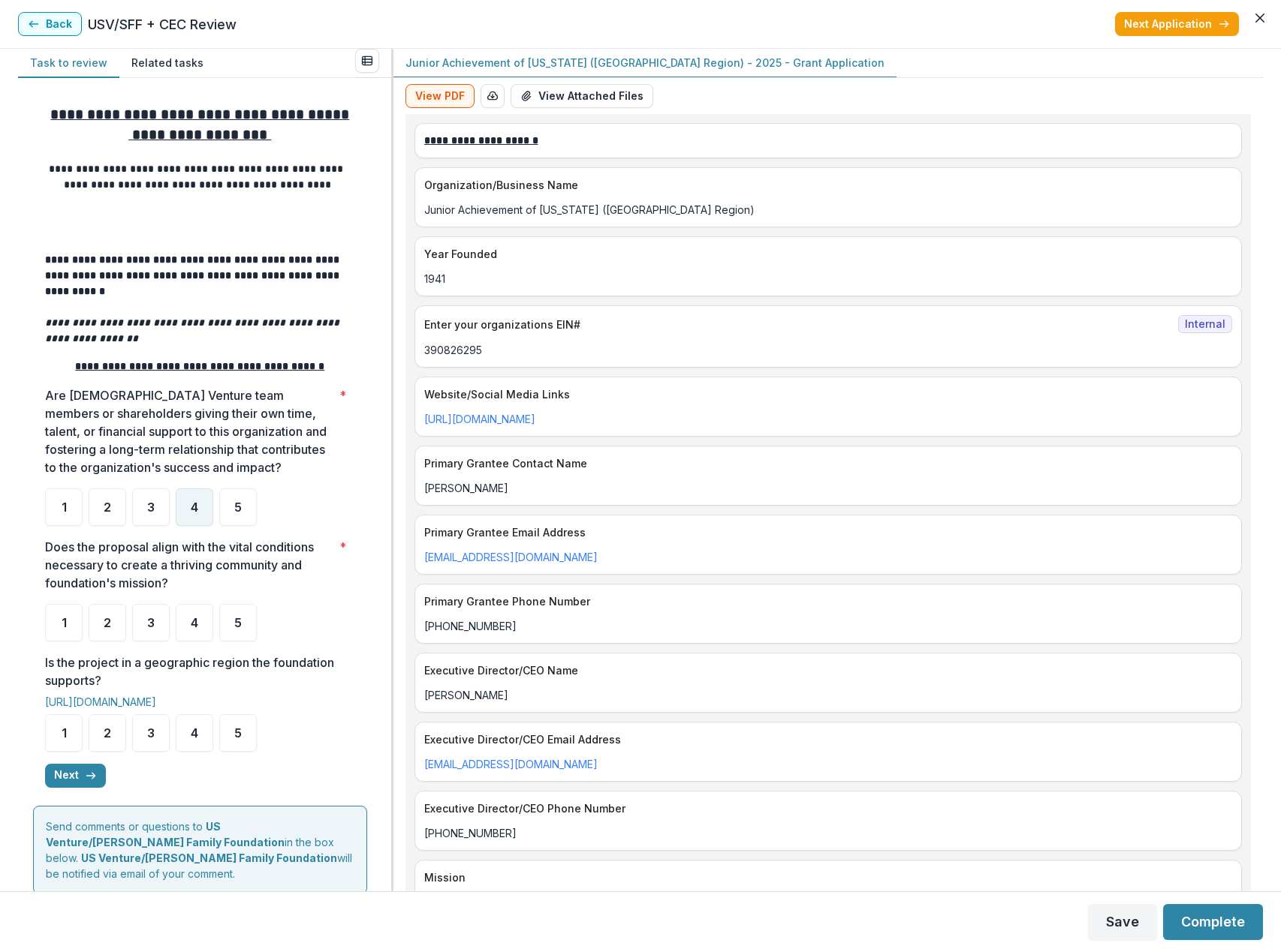
click at [204, 516] on div "4" at bounding box center [194, 508] width 38 height 38
click at [203, 626] on div "4" at bounding box center [194, 623] width 38 height 38
click at [242, 740] on div "5" at bounding box center [238, 733] width 38 height 38
click at [85, 782] on icon "button" at bounding box center [91, 776] width 12 height 12
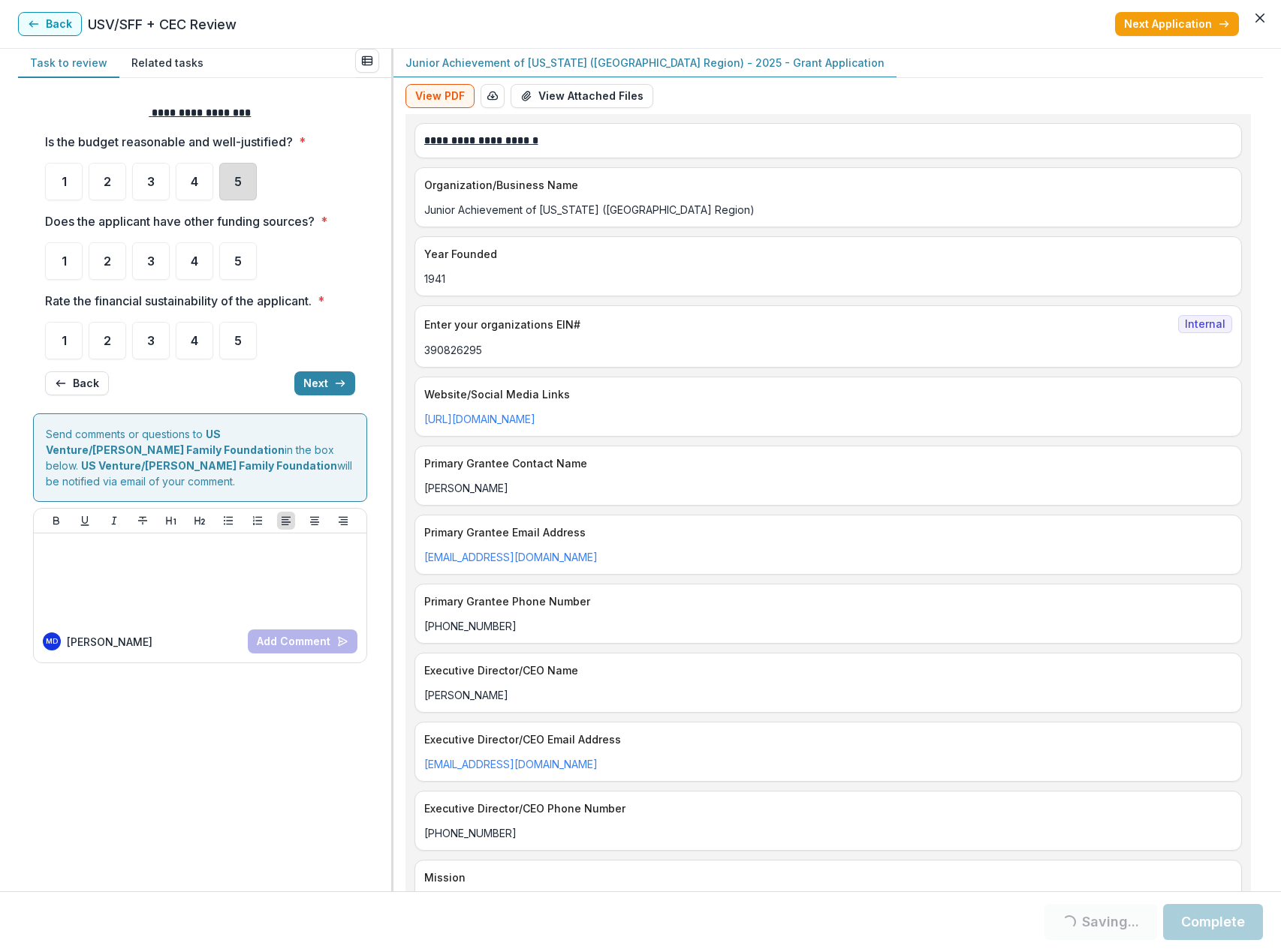
click at [244, 184] on div "5" at bounding box center [238, 182] width 38 height 38
click at [229, 262] on div "5" at bounding box center [238, 261] width 38 height 38
click at [186, 350] on div "4" at bounding box center [194, 341] width 38 height 38
click at [229, 260] on div "5" at bounding box center [238, 261] width 38 height 38
click at [237, 182] on span "5" at bounding box center [238, 181] width 8 height 12
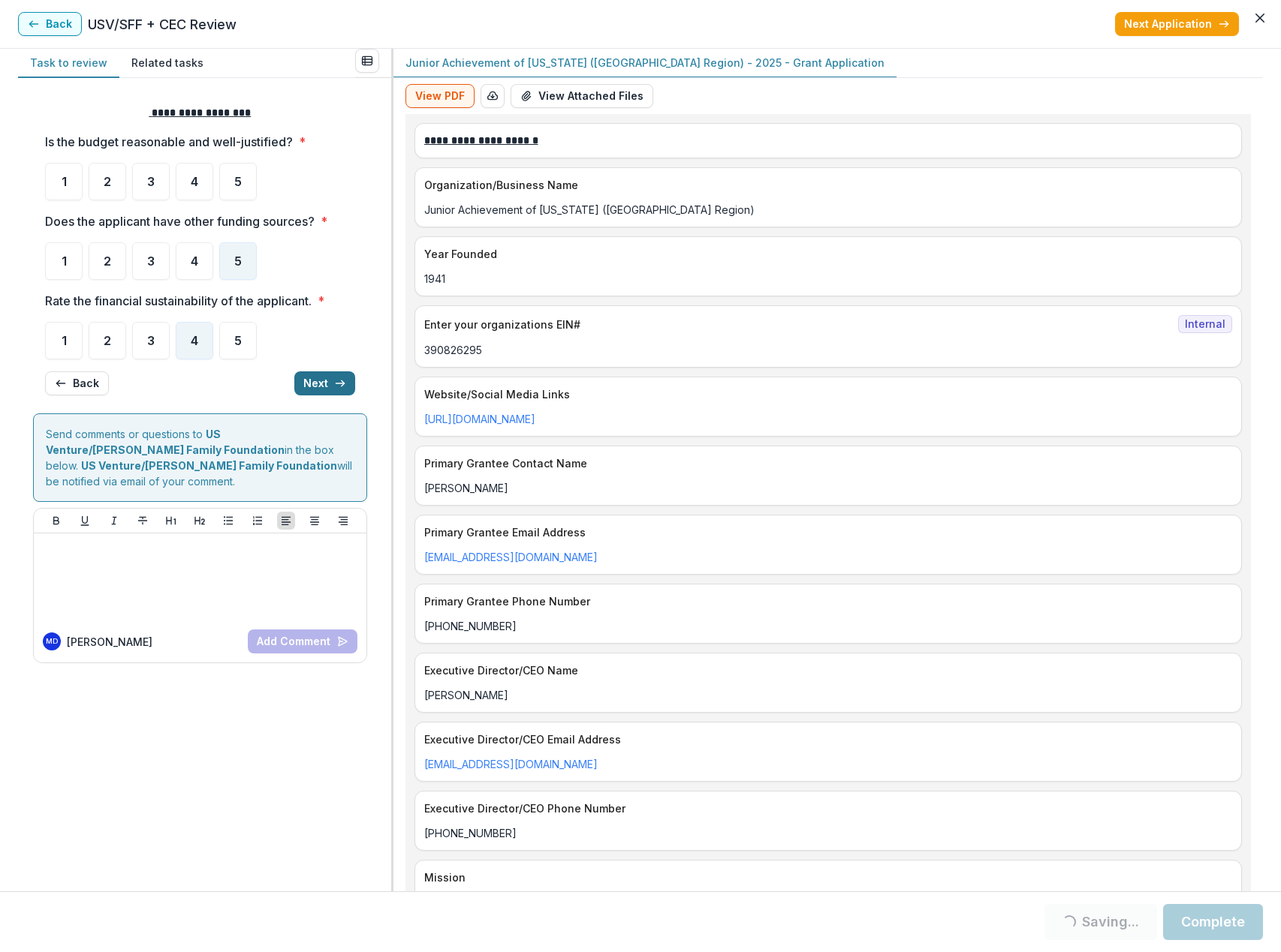
click at [310, 385] on button "Next" at bounding box center [325, 383] width 60 height 24
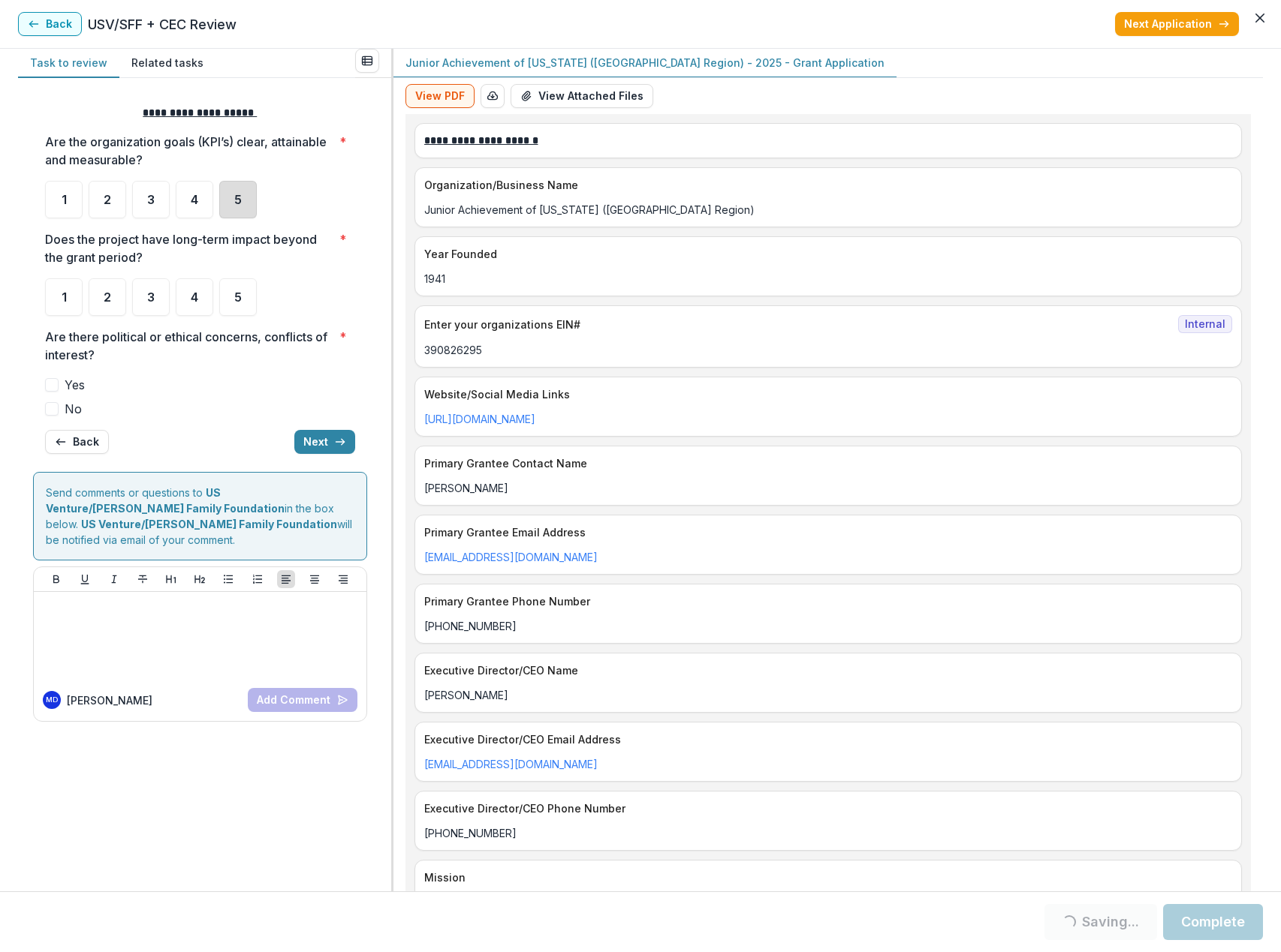
click at [230, 196] on div "5" at bounding box center [238, 200] width 38 height 38
click at [197, 200] on span "4" at bounding box center [194, 199] width 8 height 12
click at [200, 200] on div "4" at bounding box center [194, 200] width 38 height 38
click at [197, 299] on span "4" at bounding box center [194, 297] width 8 height 12
click at [55, 409] on span at bounding box center [52, 409] width 13 height 13
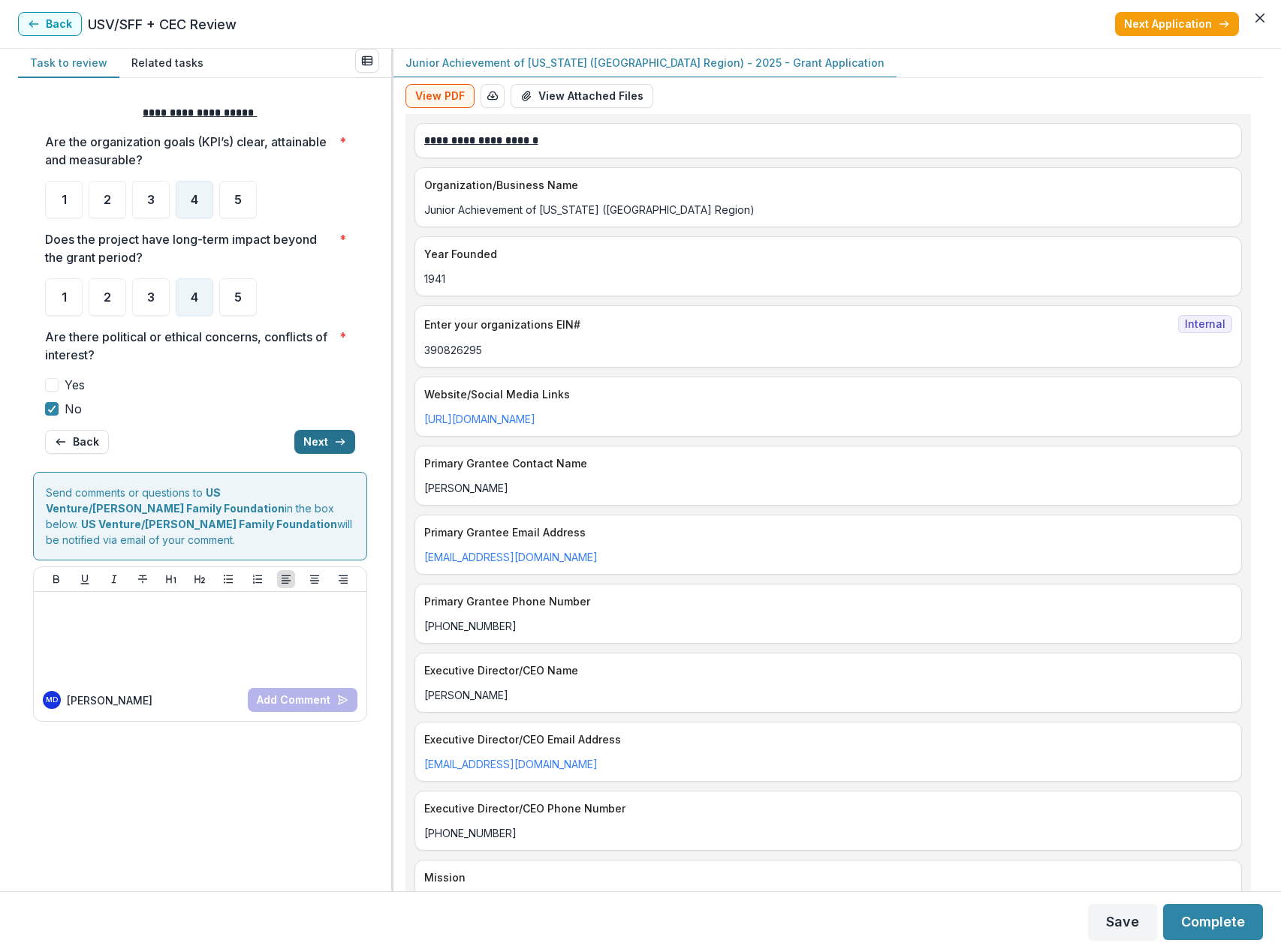
click at [321, 435] on button "Next" at bounding box center [325, 442] width 60 height 24
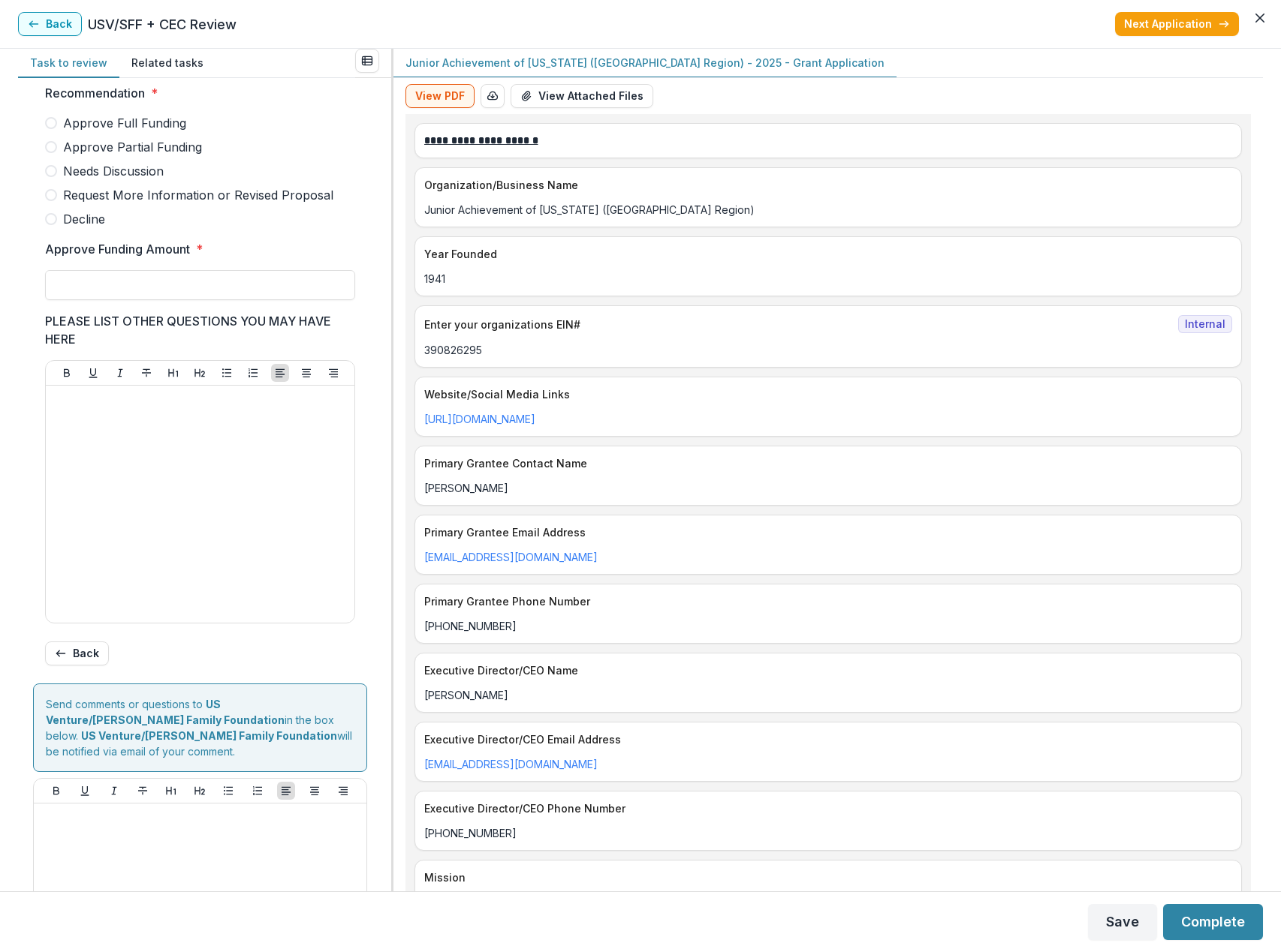
scroll to position [394, 0]
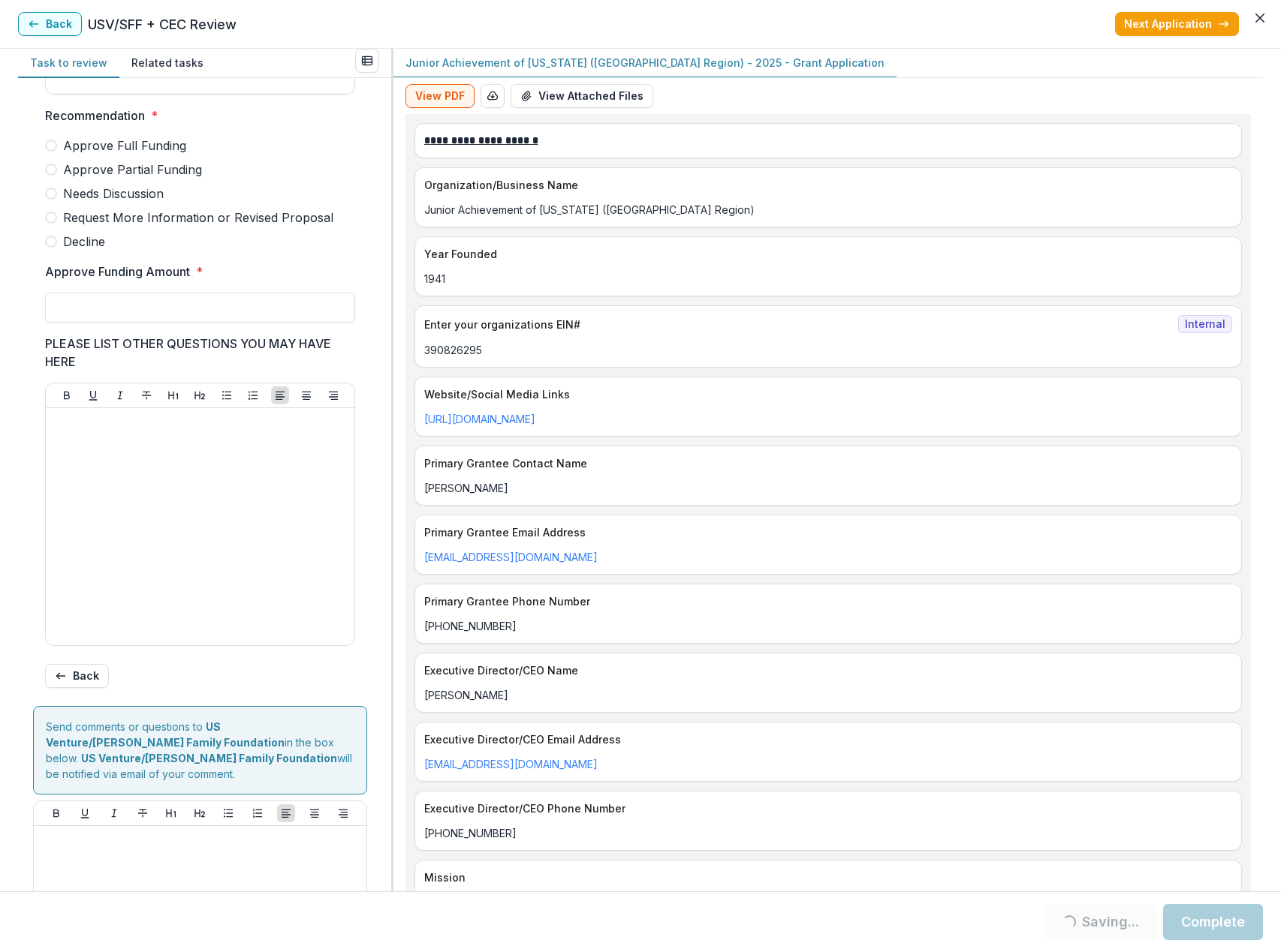
click at [53, 175] on span at bounding box center [51, 169] width 12 height 12
click at [113, 315] on input "Approve Funding Amount *" at bounding box center [200, 308] width 311 height 30
type input "******"
click at [58, 387] on button "Bold" at bounding box center [66, 395] width 18 height 18
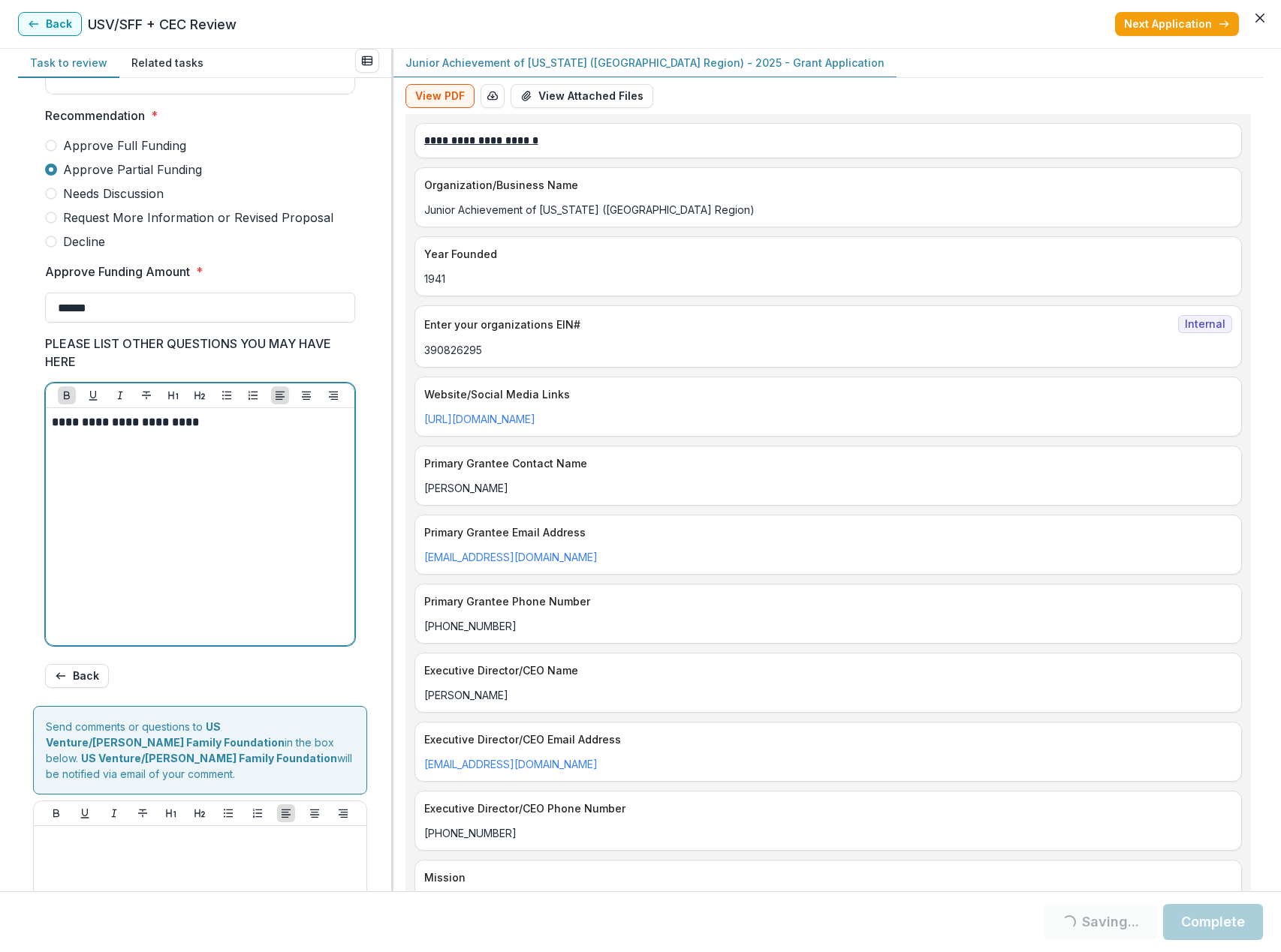
click at [53, 427] on strong "**********" at bounding box center [126, 422] width 147 height 11
click at [253, 431] on p "**********" at bounding box center [200, 422] width 296 height 16
drag, startPoint x: 56, startPoint y: 435, endPoint x: 246, endPoint y: 435, distance: 190.0
click at [246, 431] on p "**********" at bounding box center [200, 422] width 296 height 16
click at [68, 402] on icon "Bold" at bounding box center [66, 395] width 12 height 12
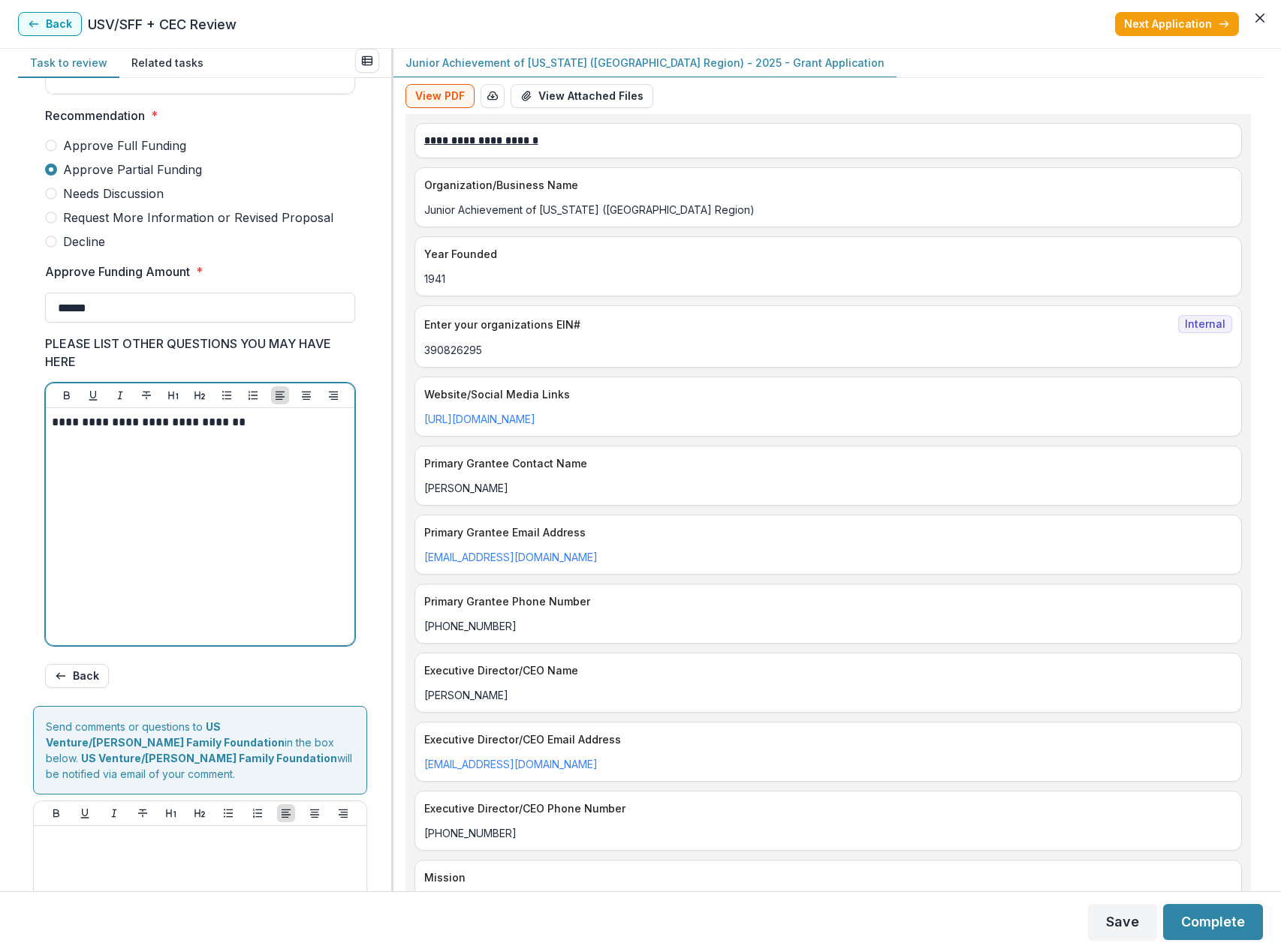
click at [258, 431] on p "**********" at bounding box center [197, 422] width 292 height 16
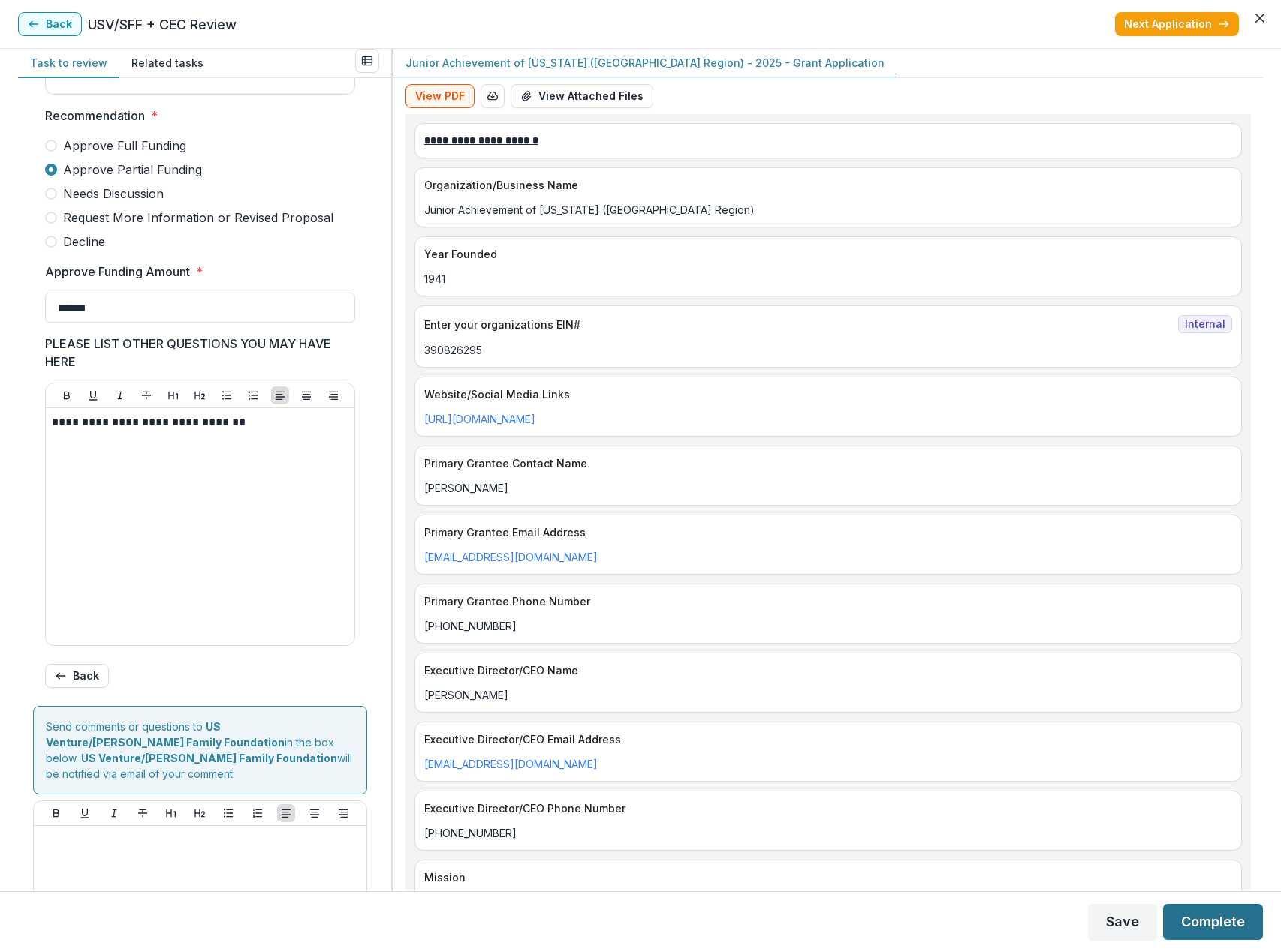
click at [1218, 924] on button "Complete" at bounding box center [1213, 922] width 100 height 36
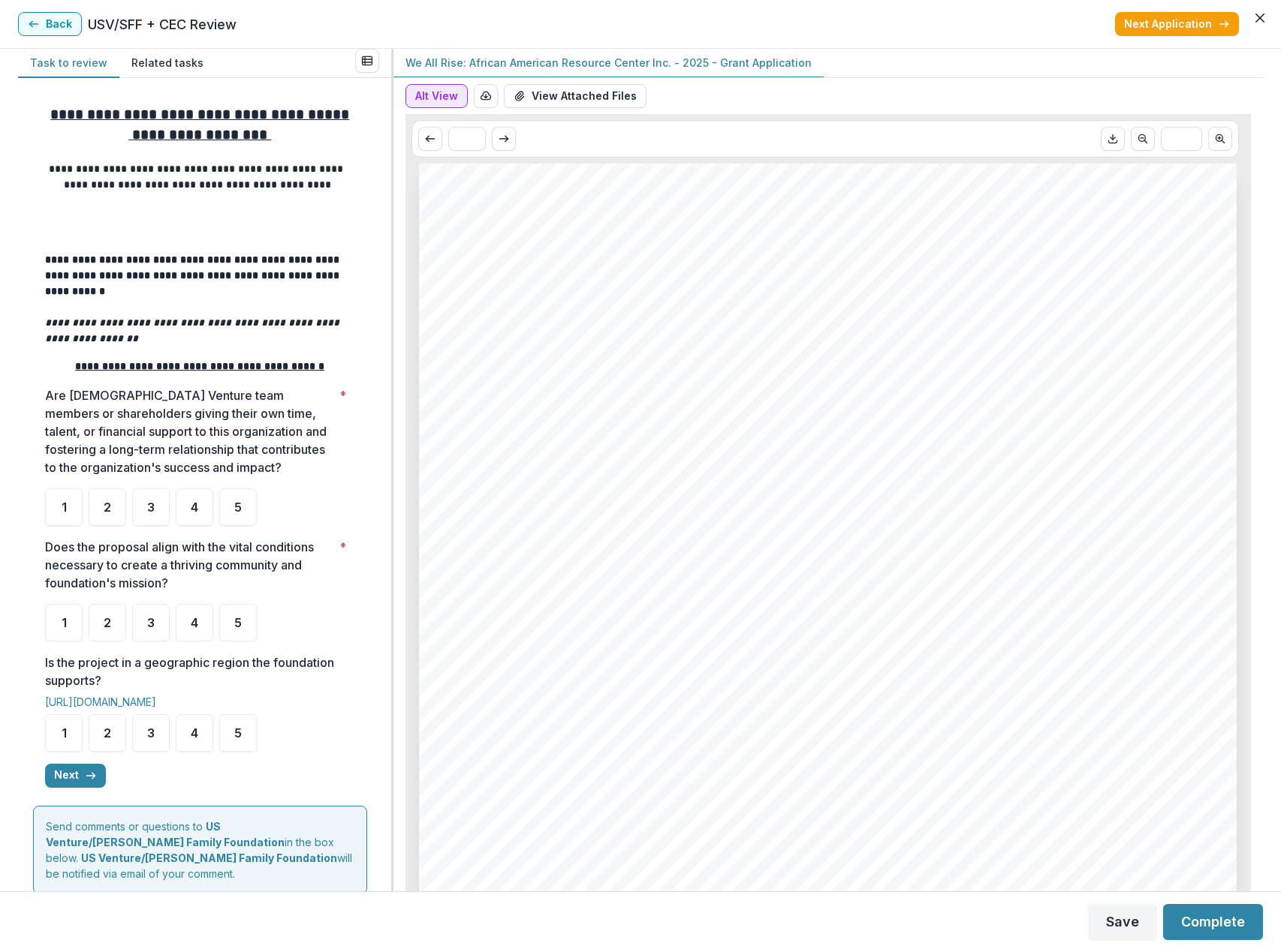
click at [443, 91] on button "Alt View" at bounding box center [437, 95] width 62 height 24
